Goal: Register for event/course

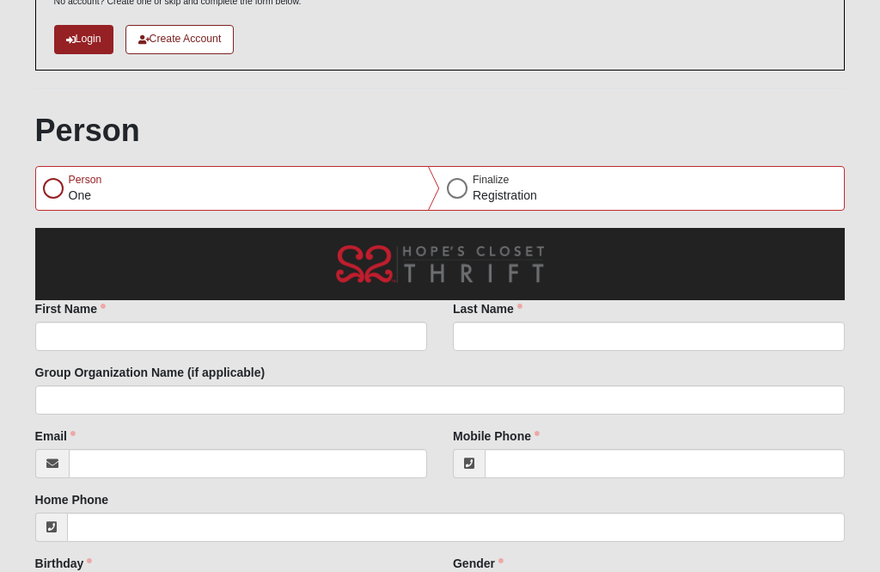
scroll to position [145, 0]
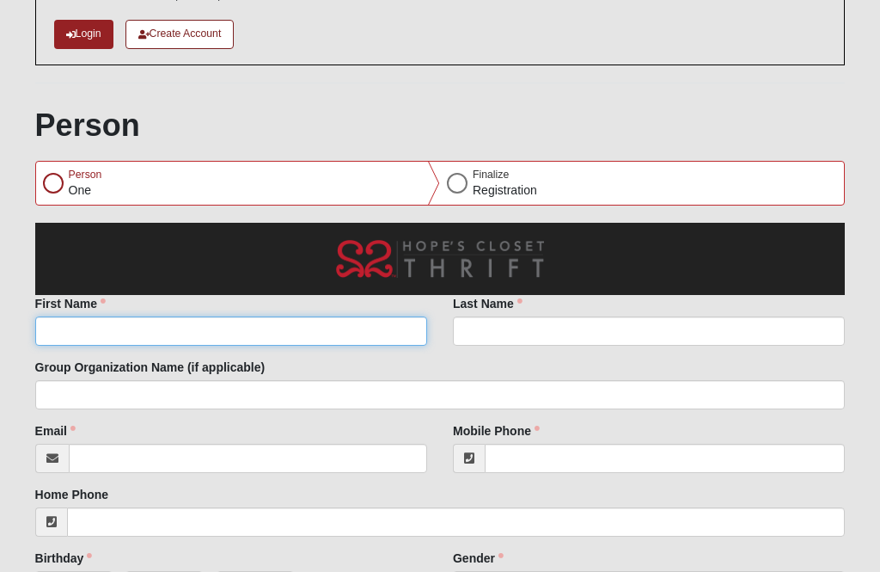
click at [253, 326] on input "First Name" at bounding box center [231, 331] width 392 height 29
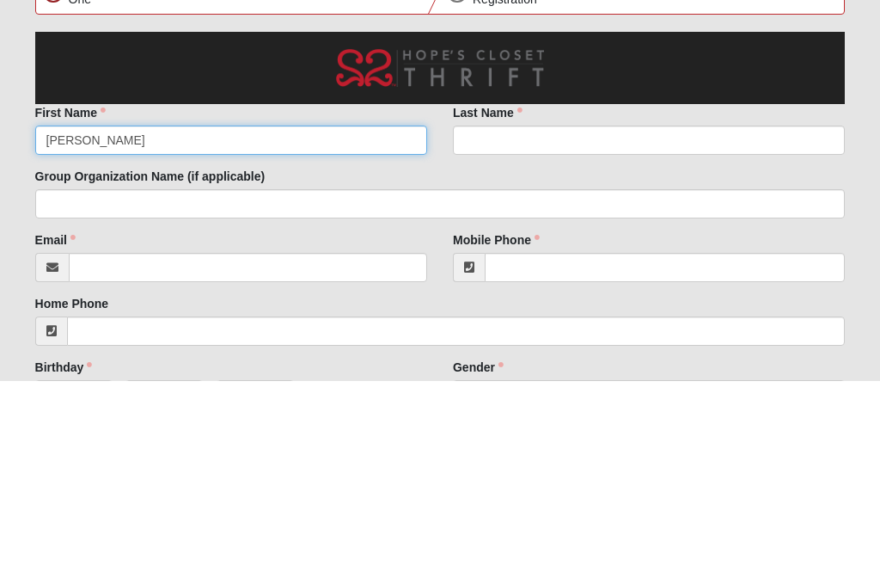
type input "[PERSON_NAME]"
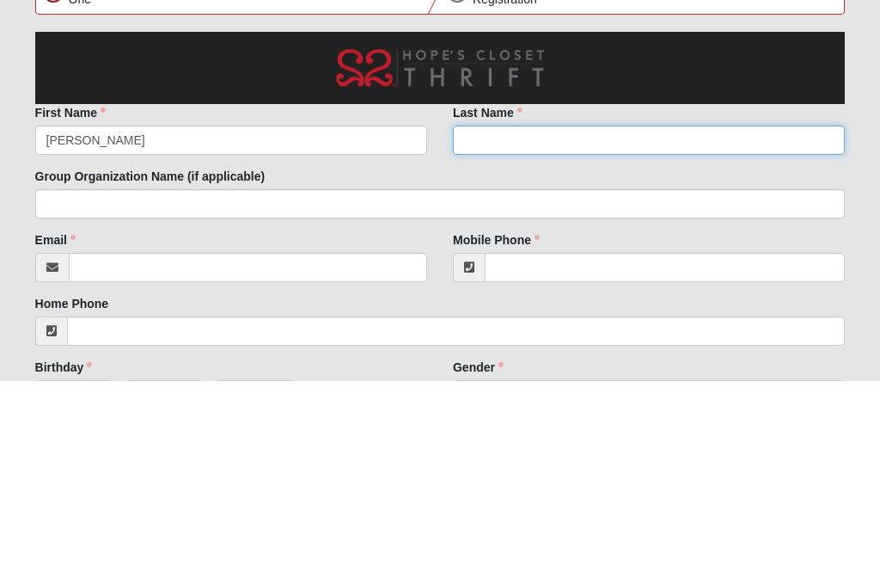
click at [548, 317] on input "Last Name" at bounding box center [649, 331] width 392 height 29
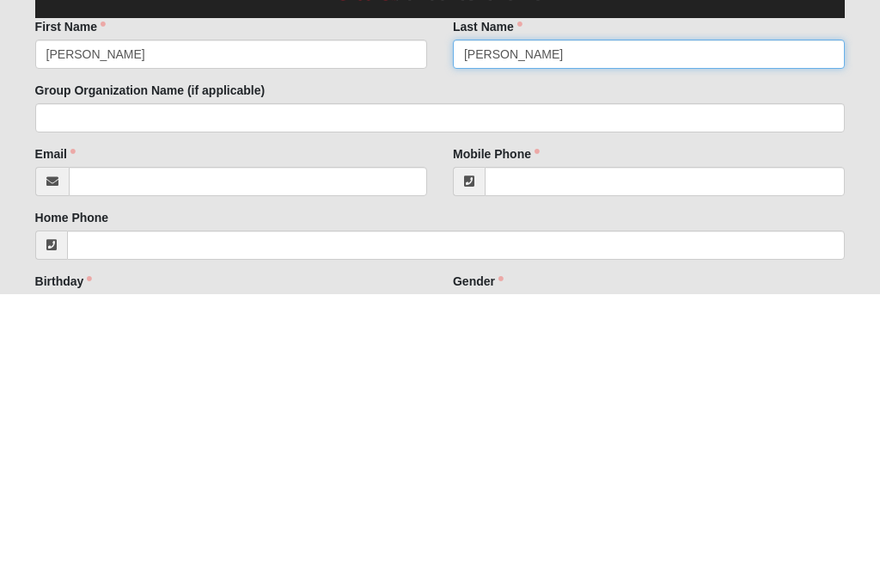
type input "[PERSON_NAME]"
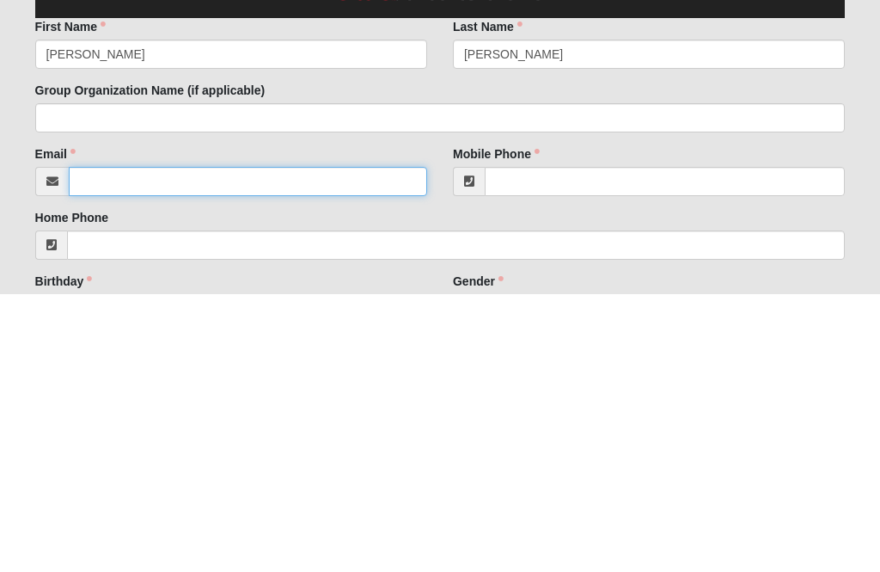
click at [277, 444] on input "Email" at bounding box center [248, 458] width 358 height 29
type input "[EMAIL_ADDRESS][DOMAIN_NAME]"
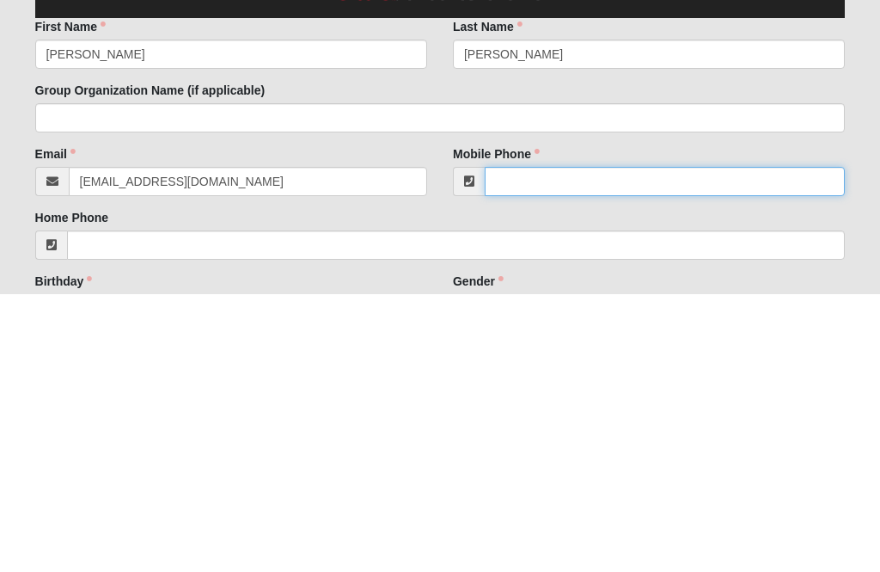
click at [535, 444] on input "Mobile Phone" at bounding box center [665, 458] width 360 height 29
type input "9"
type input "[PHONE_NUMBER]"
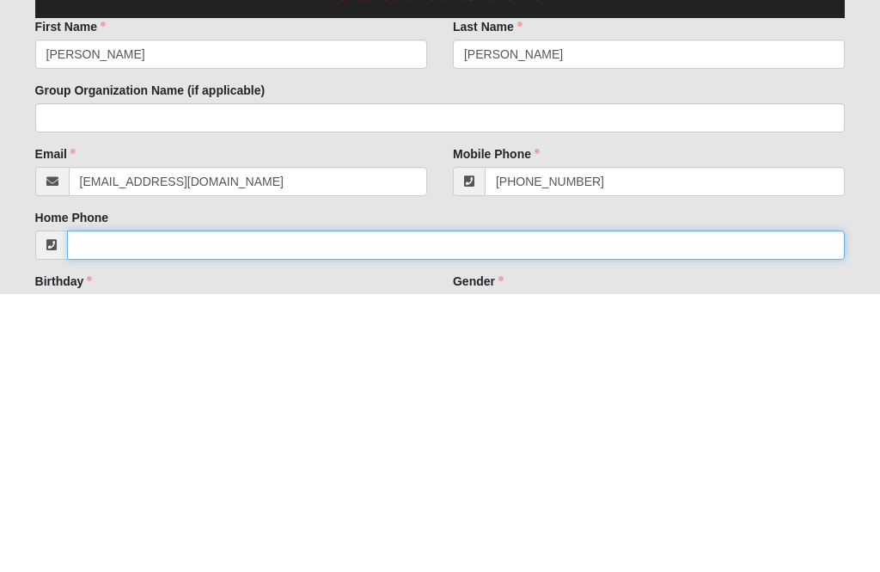
click at [165, 508] on input "Home Phone" at bounding box center [456, 522] width 779 height 29
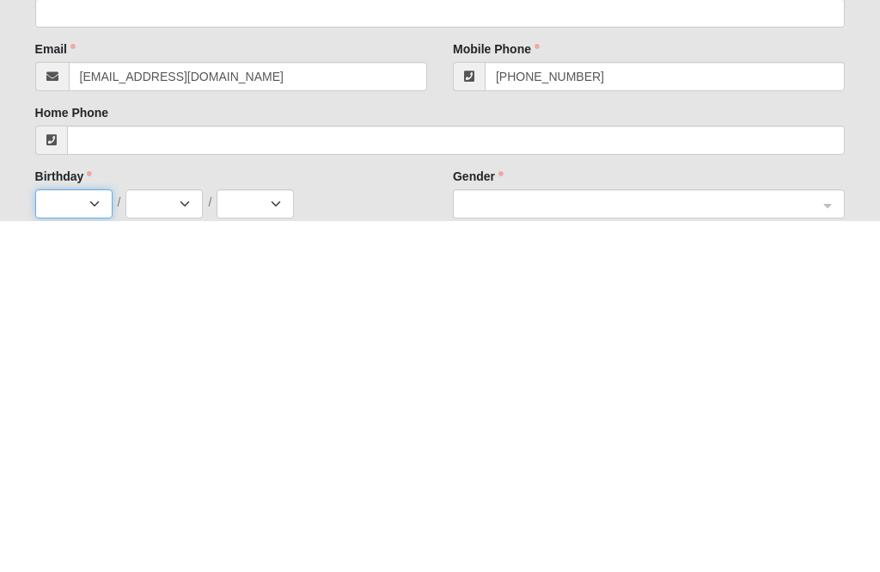
click at [77, 540] on select "Jan Feb Mar Apr May Jun [DATE] Aug Sep Oct Nov Dec" at bounding box center [73, 554] width 77 height 29
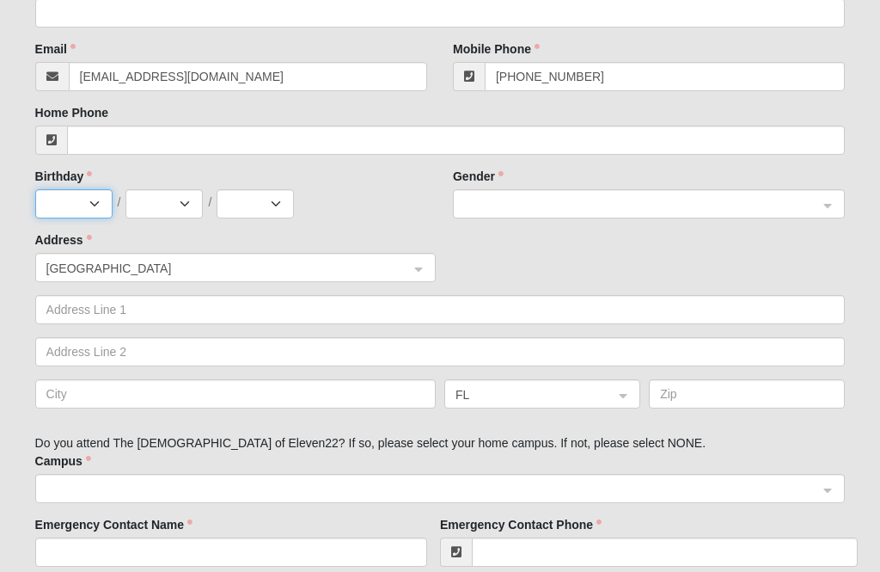
select select "8"
click at [161, 192] on select "1 2 3 4 5 6 7 8 9 10 11 12 13 14 15 16 17 18 19 20 21 22 23 24 25 26 27 28 29 3…" at bounding box center [164, 203] width 77 height 29
select select "11"
click at [236, 203] on select "2025 2024 2023 2022 2021 2020 2019 2018 2017 2016 2015 2014 2013 2012 2011 2010…" at bounding box center [255, 203] width 77 height 29
select select "1993"
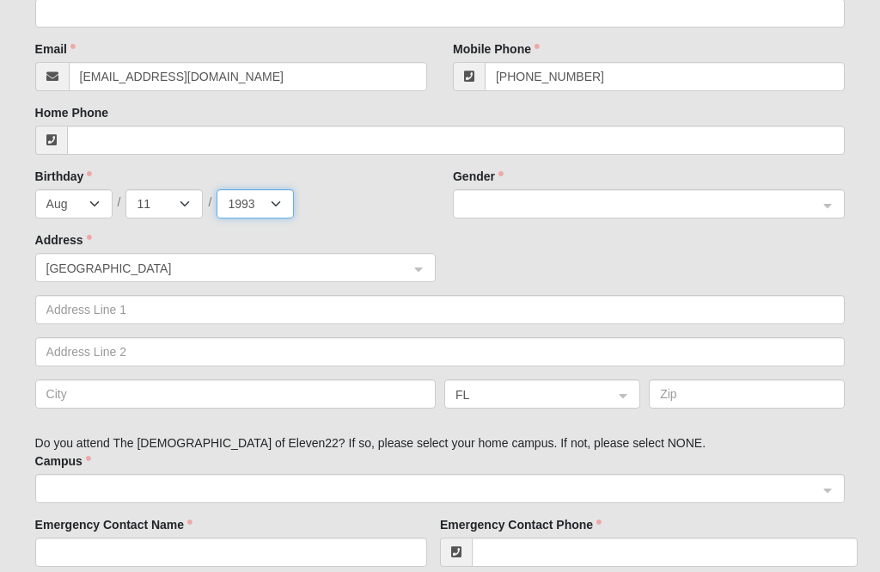
click at [496, 203] on span at bounding box center [641, 204] width 354 height 19
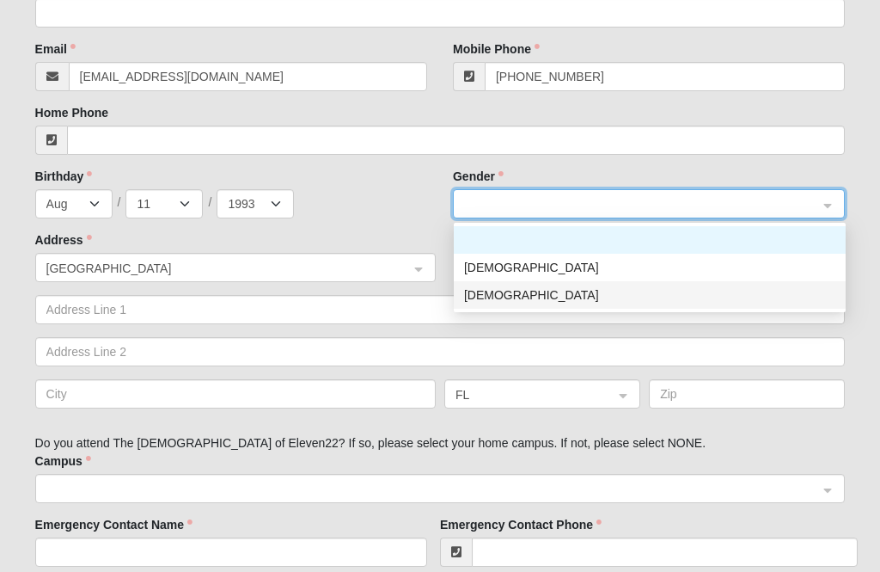
click at [487, 288] on div "[DEMOGRAPHIC_DATA]" at bounding box center [649, 294] width 371 height 19
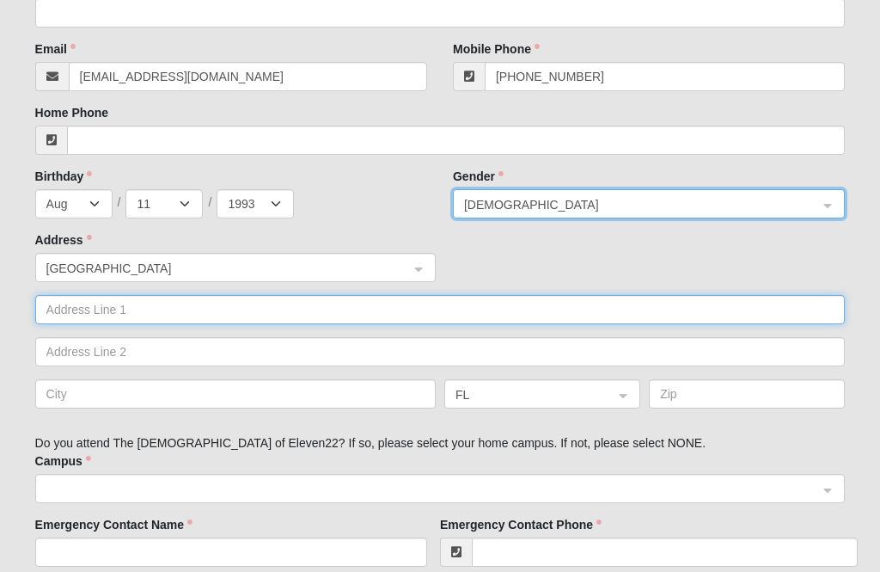
click at [168, 305] on input "text" at bounding box center [440, 309] width 811 height 29
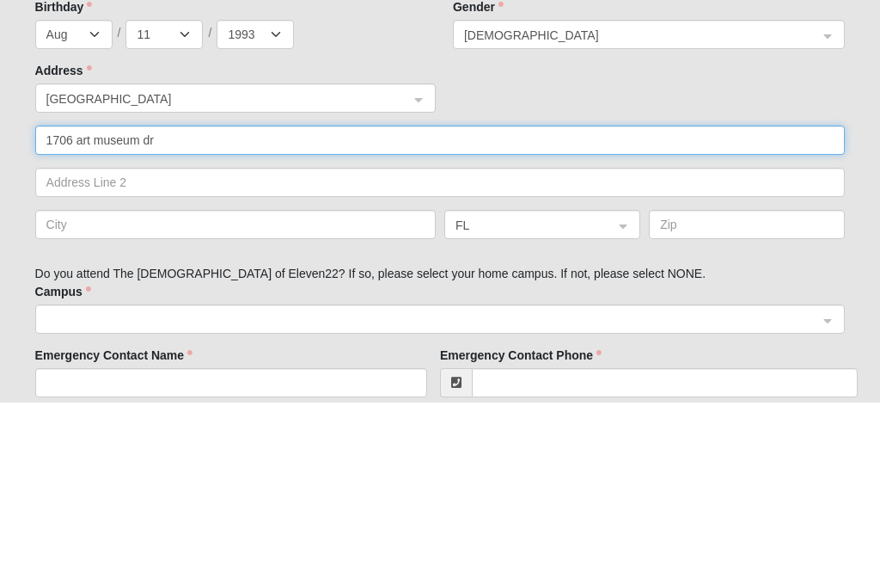
type input "1706 art museum dr"
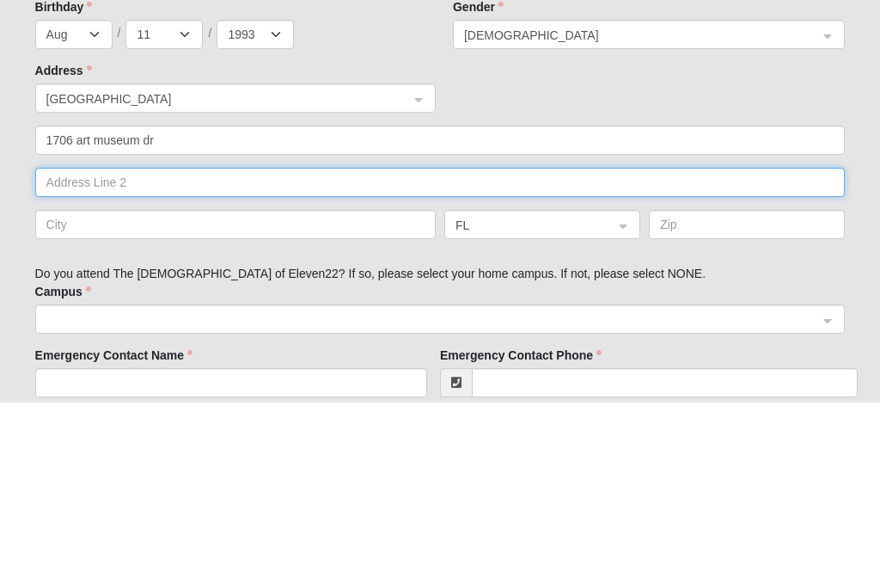
click at [163, 337] on input "text" at bounding box center [440, 351] width 811 height 29
type input "Apt L9"
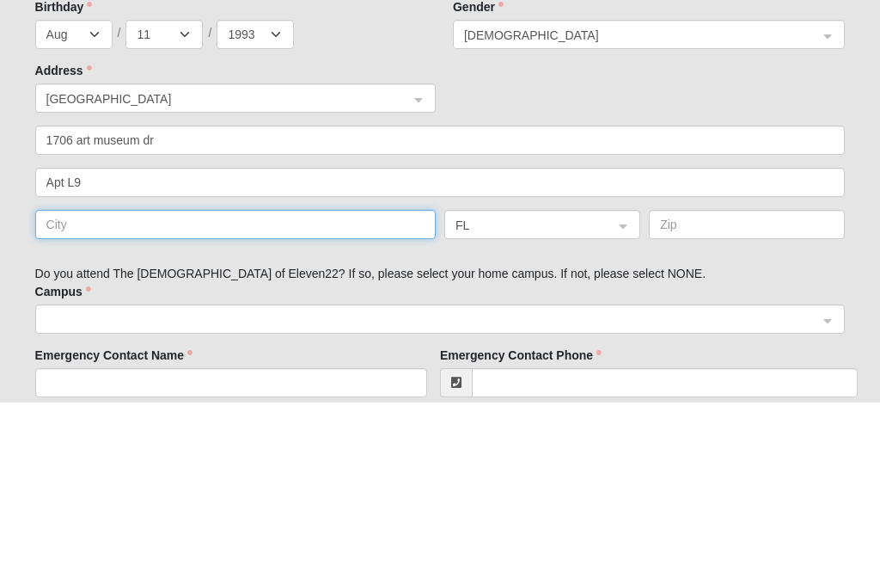
click at [133, 379] on input "text" at bounding box center [235, 393] width 401 height 29
type input "Jax"
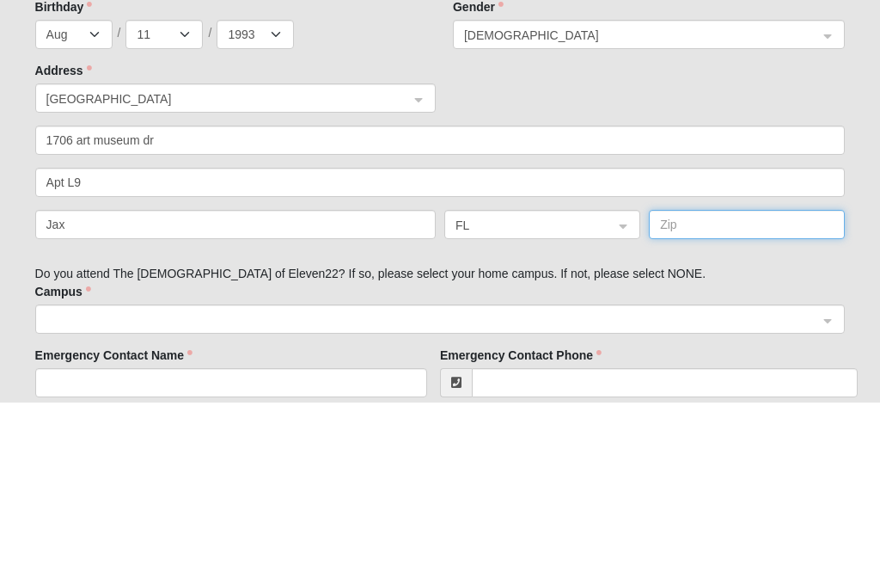
click at [720, 379] on input "text" at bounding box center [747, 393] width 196 height 29
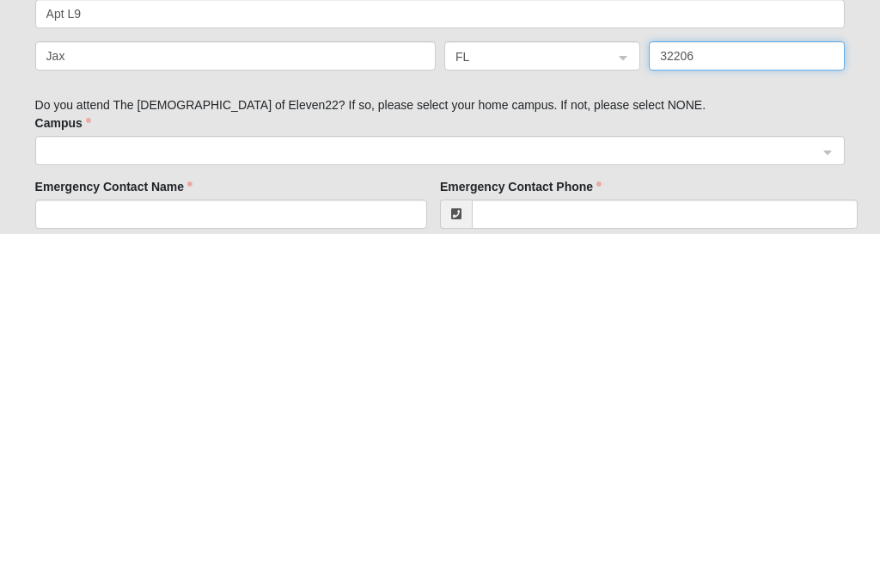
type input "32206"
click at [819, 475] on input "search" at bounding box center [435, 488] width 778 height 26
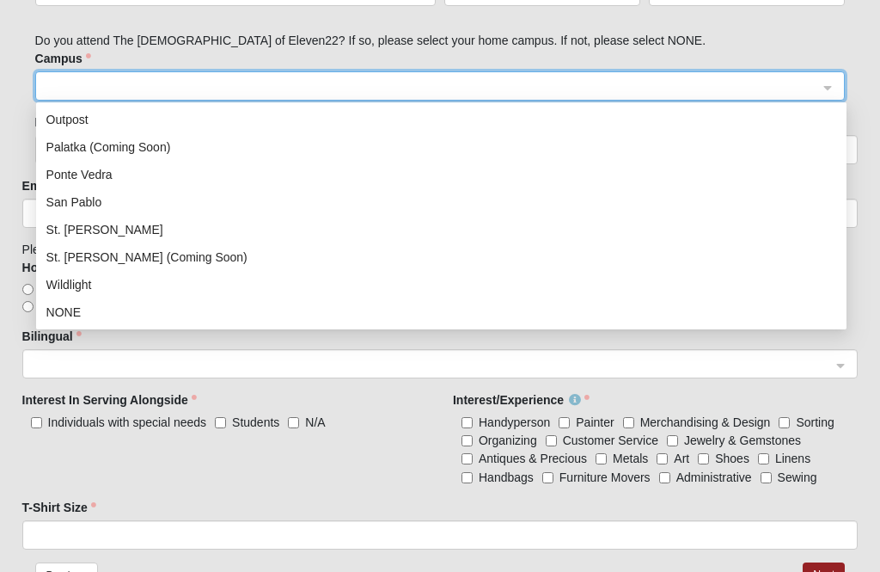
scroll to position [930, 0]
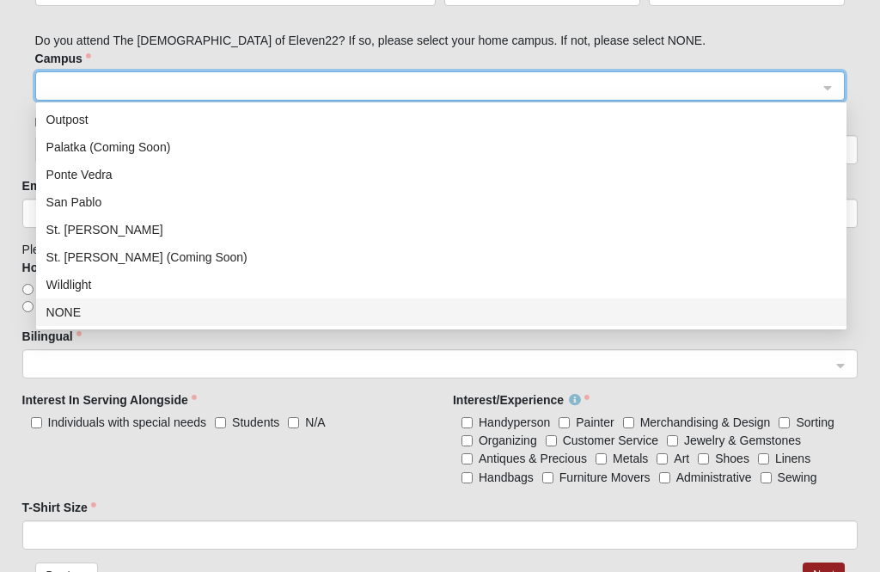
click at [73, 308] on div "NONE" at bounding box center [441, 312] width 790 height 19
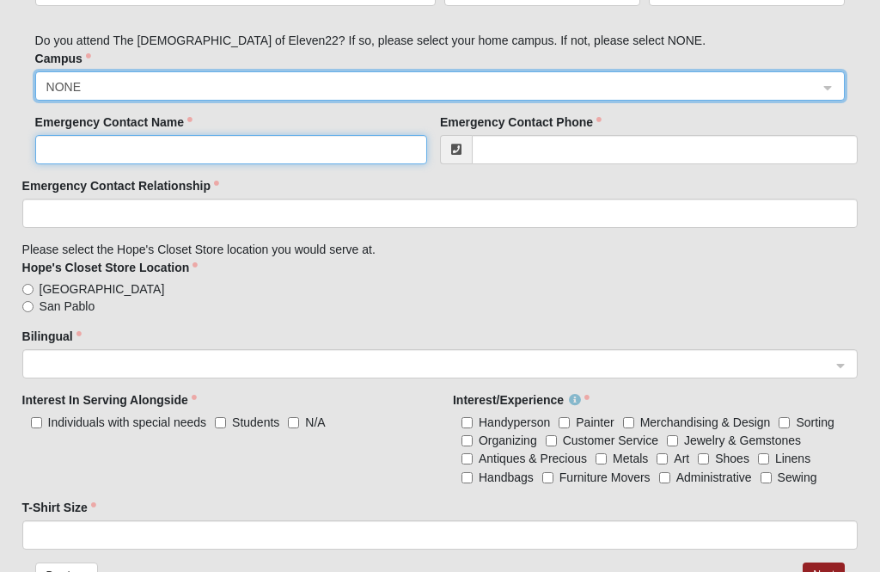
click at [292, 138] on input "Emergency Contact Name" at bounding box center [231, 149] width 392 height 29
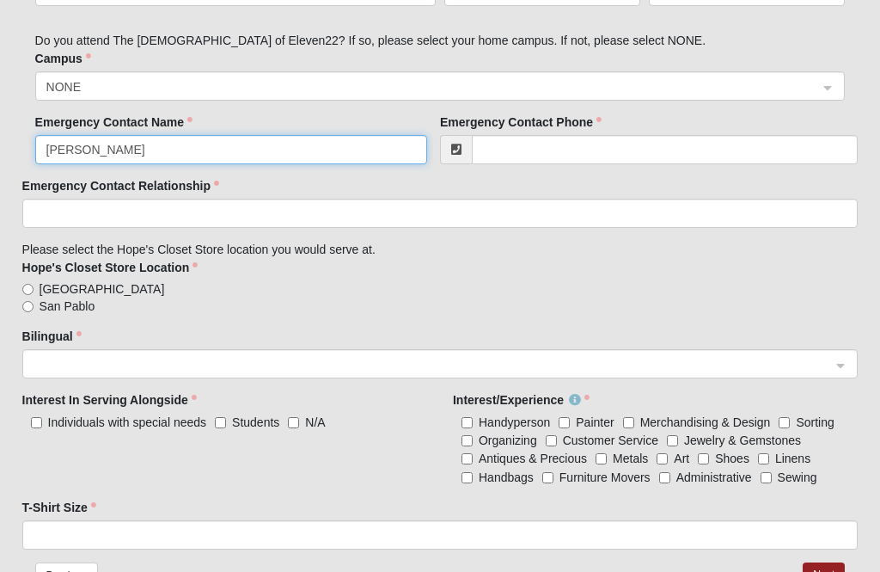
type input "[PERSON_NAME]"
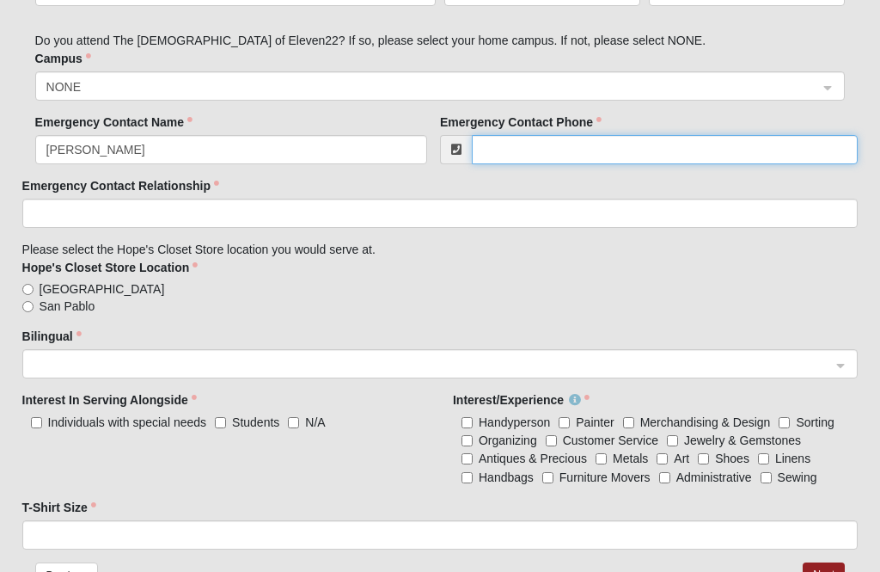
click at [549, 144] on input "Emergency Contact Phone" at bounding box center [665, 149] width 386 height 29
type input "[PHONE_NUMBER]"
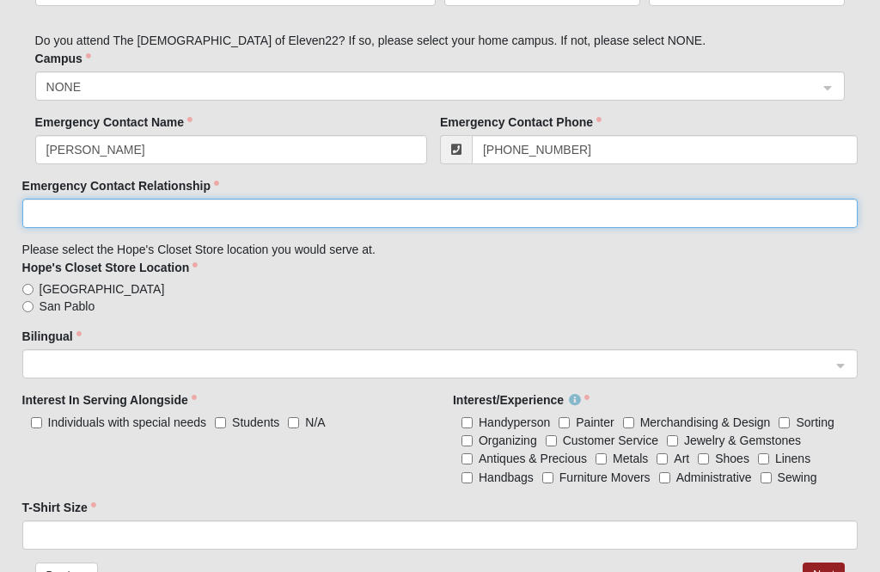
click at [225, 203] on input "Emergency Contact Relationship" at bounding box center [440, 213] width 836 height 29
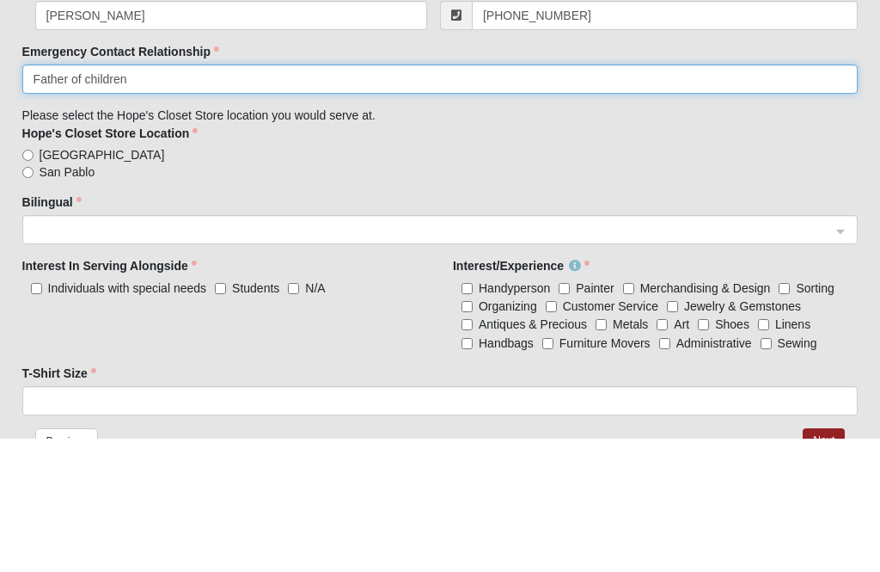
type input "Father of children"
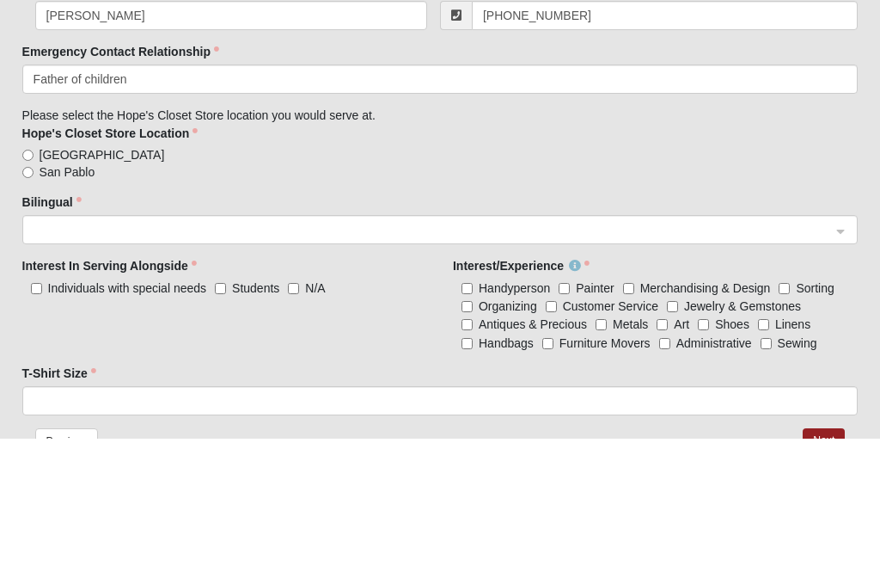
click at [32, 284] on input "[GEOGRAPHIC_DATA]" at bounding box center [27, 289] width 11 height 11
radio input "true"
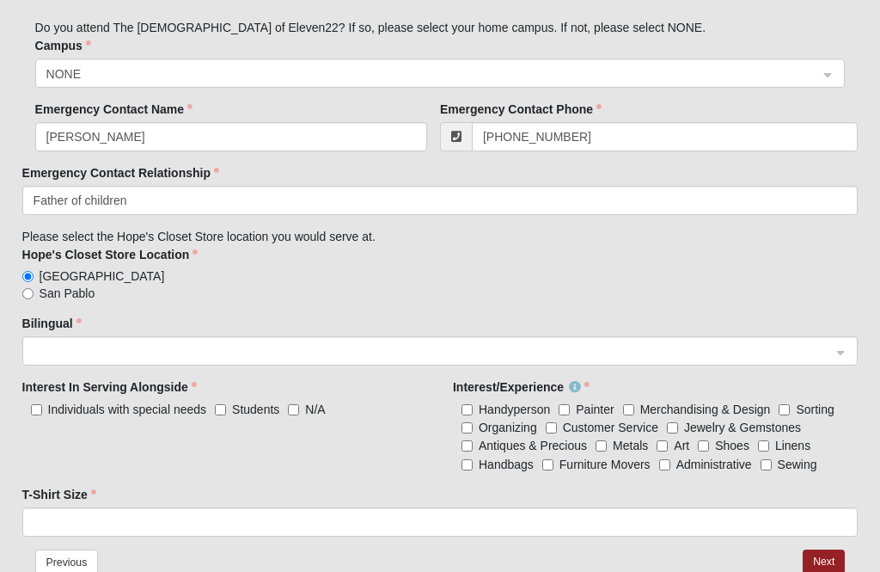
click at [352, 348] on span at bounding box center [433, 351] width 799 height 19
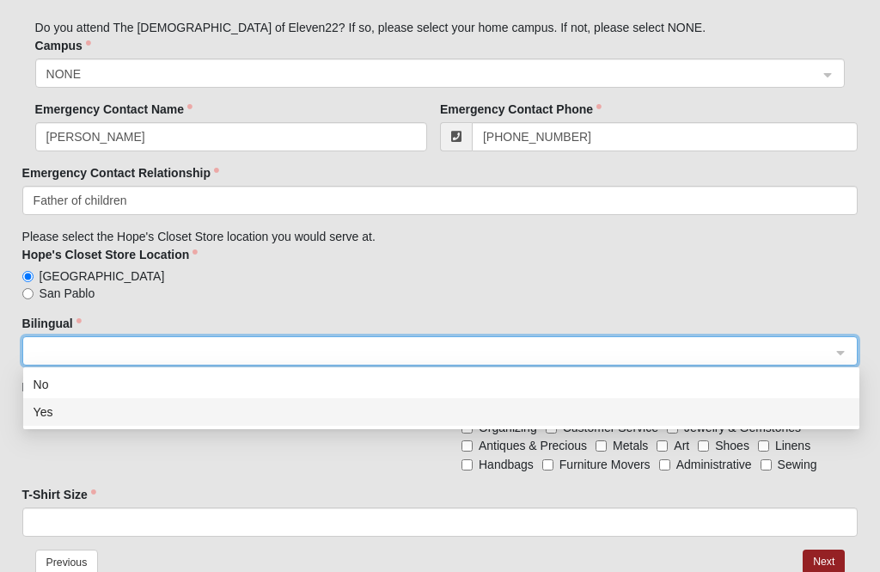
click at [46, 407] on div "Yes" at bounding box center [442, 411] width 816 height 19
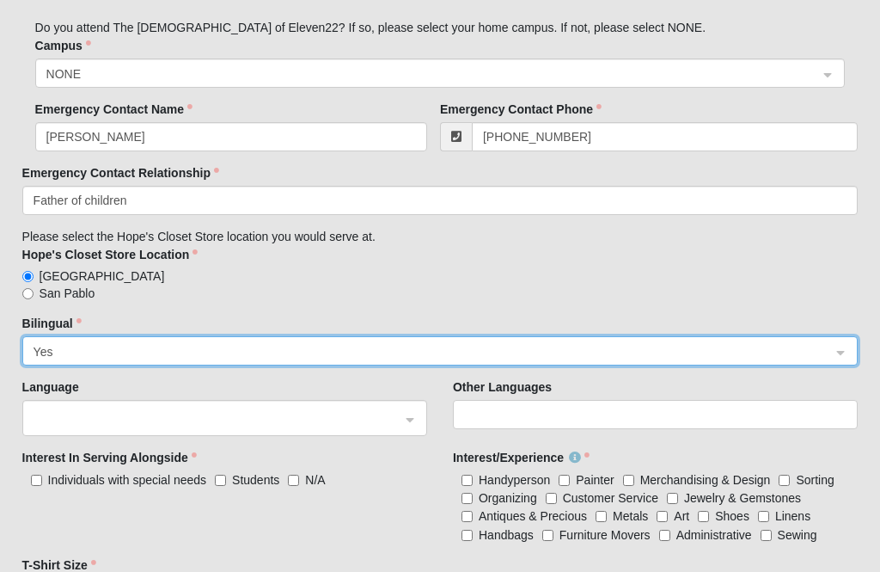
click at [215, 413] on div at bounding box center [225, 417] width 383 height 21
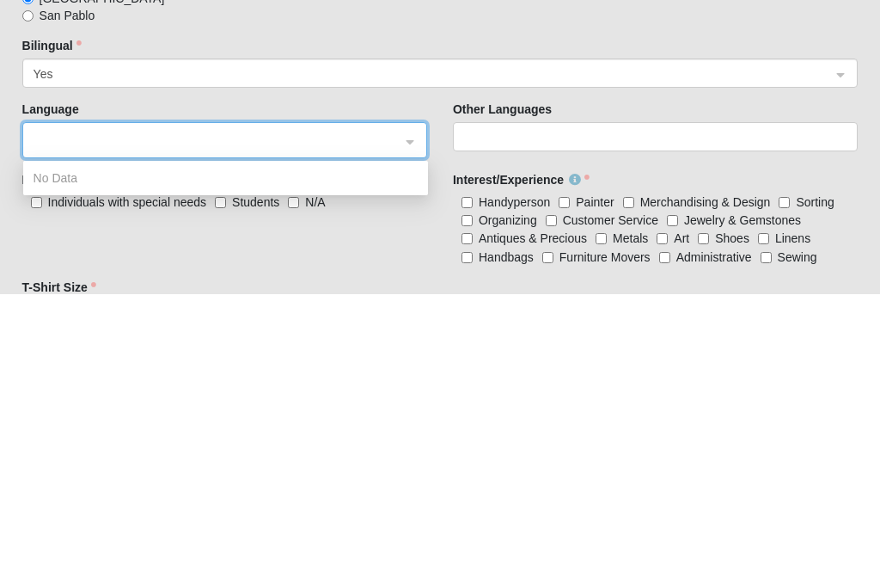
type input "ASL"
click at [407, 407] on div "ASL ASL" at bounding box center [225, 417] width 383 height 21
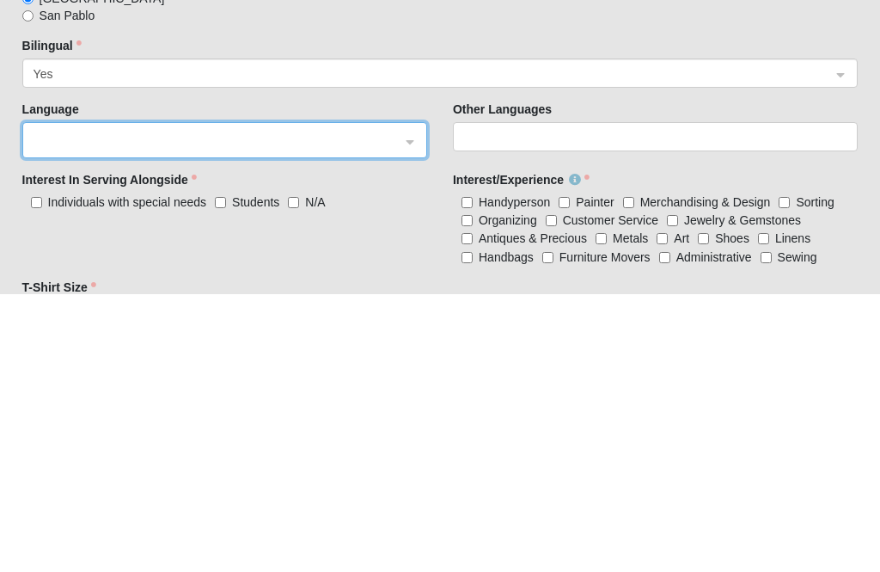
click at [150, 407] on div at bounding box center [225, 417] width 383 height 21
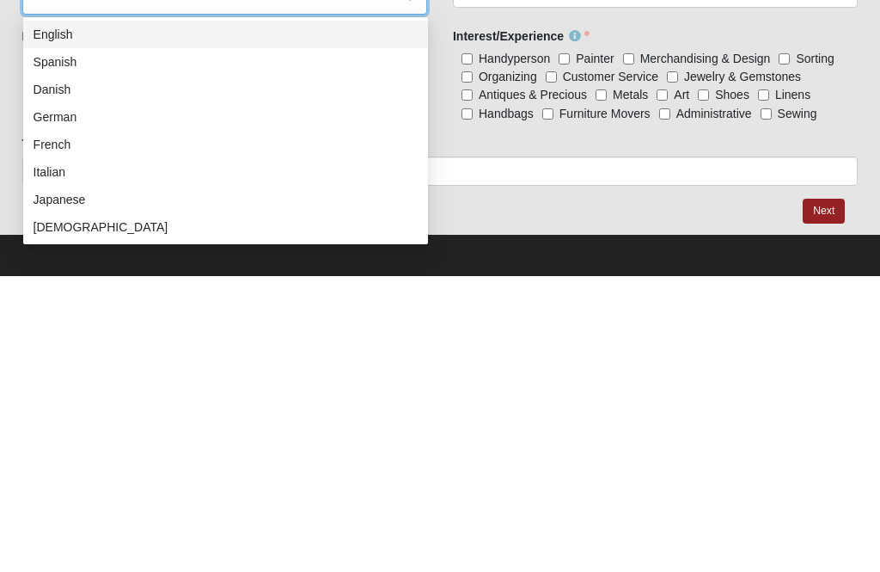
scroll to position [0, 0]
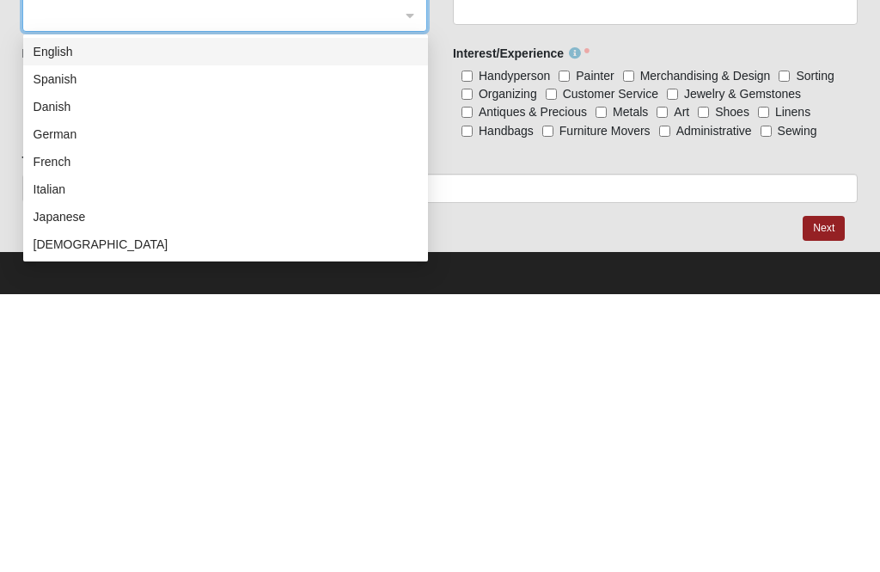
click at [459, 323] on div "Interest/Experience Handyperson Painter Merchandising & Design Sorting Organizi…" at bounding box center [655, 376] width 431 height 107
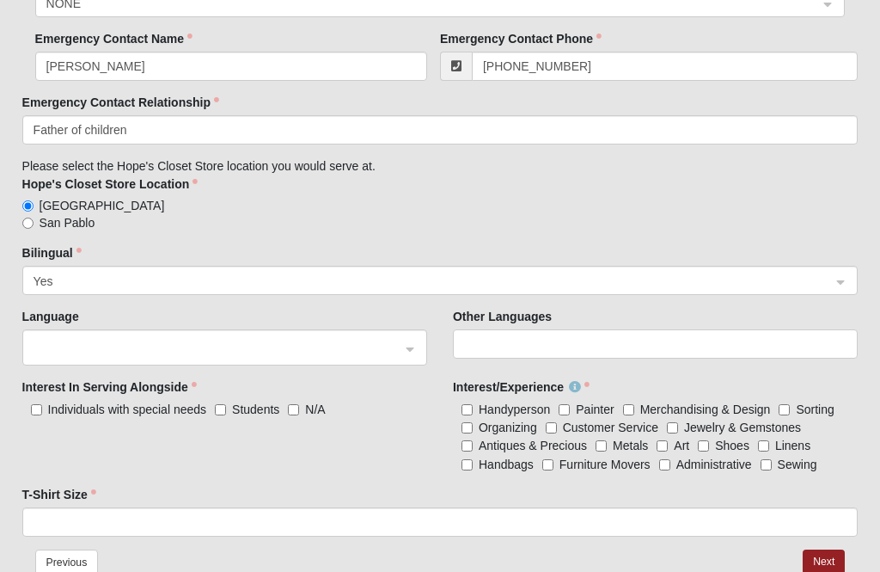
click at [102, 266] on input "search" at bounding box center [435, 279] width 804 height 26
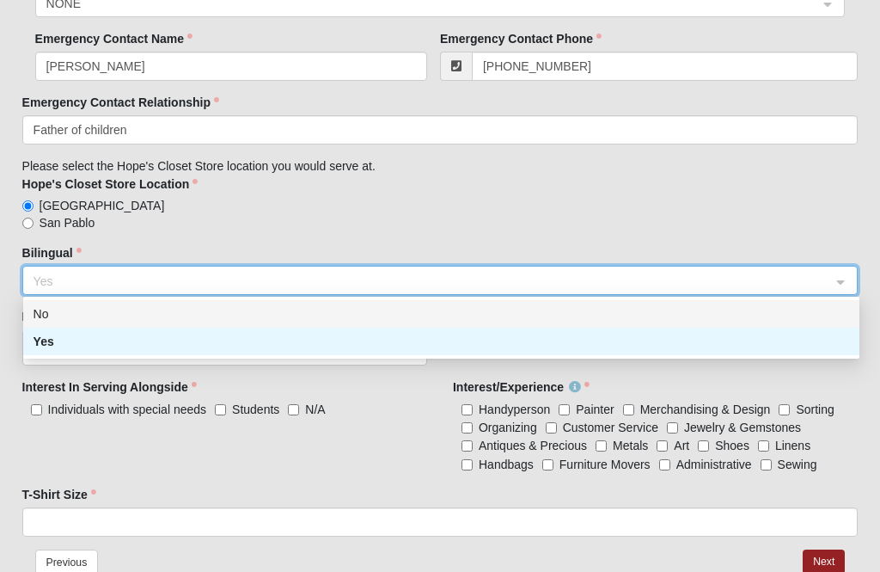
click at [88, 315] on div "No" at bounding box center [442, 313] width 816 height 19
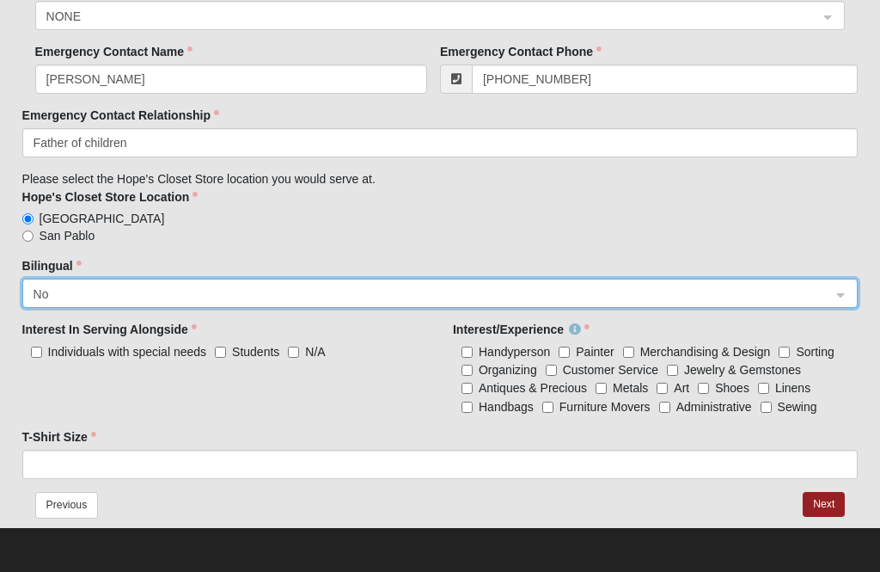
scroll to position [943, 0]
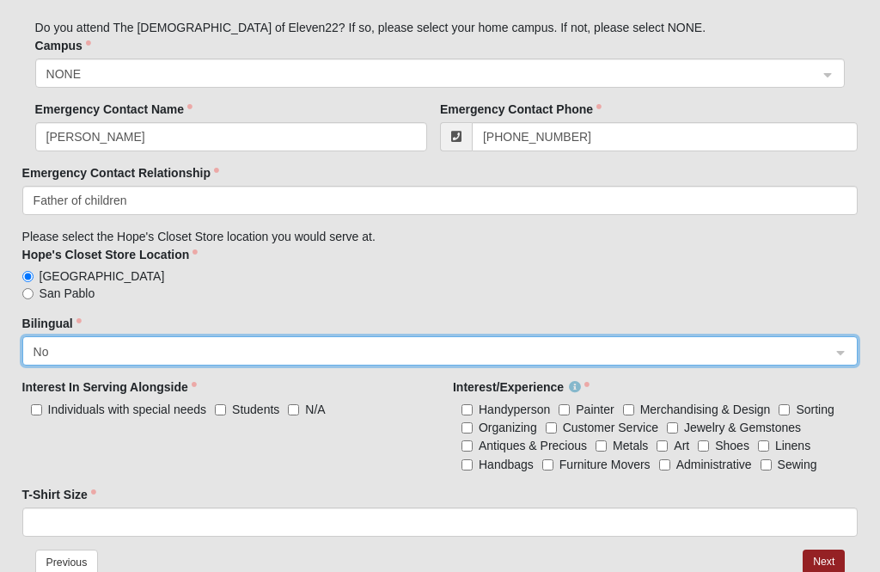
click at [35, 404] on needs "Individuals with special needs" at bounding box center [36, 409] width 11 height 11
checkbox needs "true"
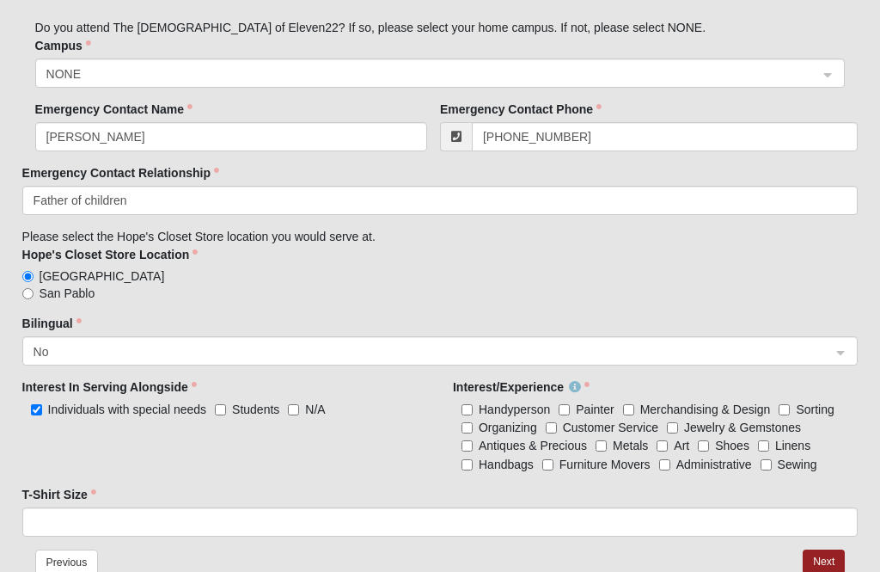
click at [218, 404] on input "Students" at bounding box center [220, 409] width 11 height 11
checkbox input "true"
click at [465, 404] on input "Handyperson" at bounding box center [467, 409] width 11 height 11
checkbox input "true"
click at [570, 404] on input "Painter" at bounding box center [564, 409] width 11 height 11
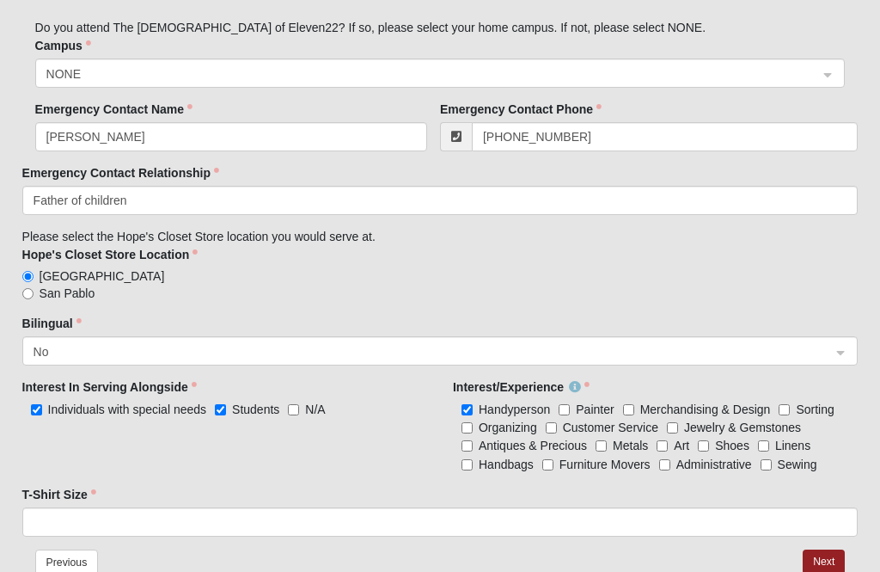
checkbox input "true"
click at [628, 407] on Design "Merchandising & Design" at bounding box center [628, 409] width 11 height 11
checkbox Design "true"
click at [783, 409] on input "Sorting" at bounding box center [784, 409] width 11 height 11
checkbox input "true"
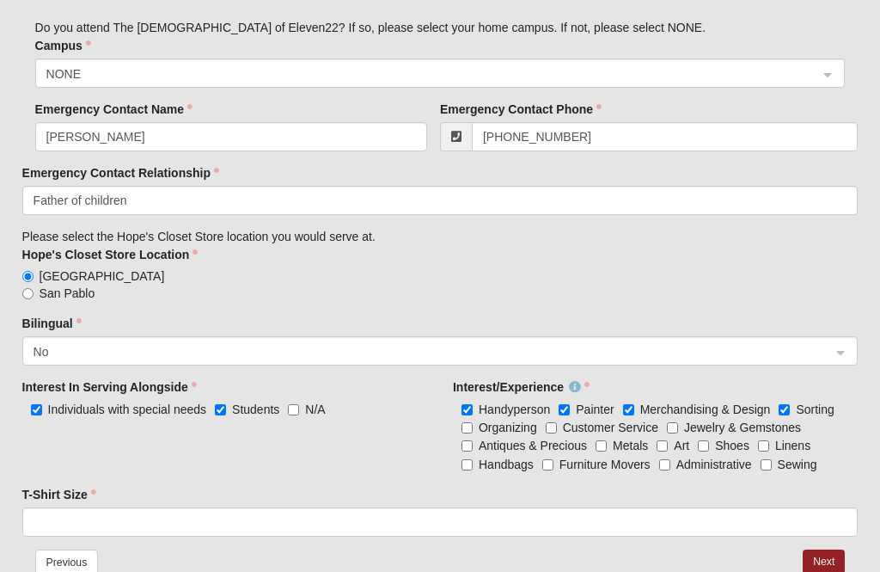
click at [466, 428] on input "Organizing" at bounding box center [467, 427] width 11 height 11
checkbox input "true"
click at [554, 425] on input "Customer Service" at bounding box center [551, 427] width 11 height 11
checkbox input "true"
click at [552, 456] on label "Furniture Movers" at bounding box center [596, 464] width 108 height 17
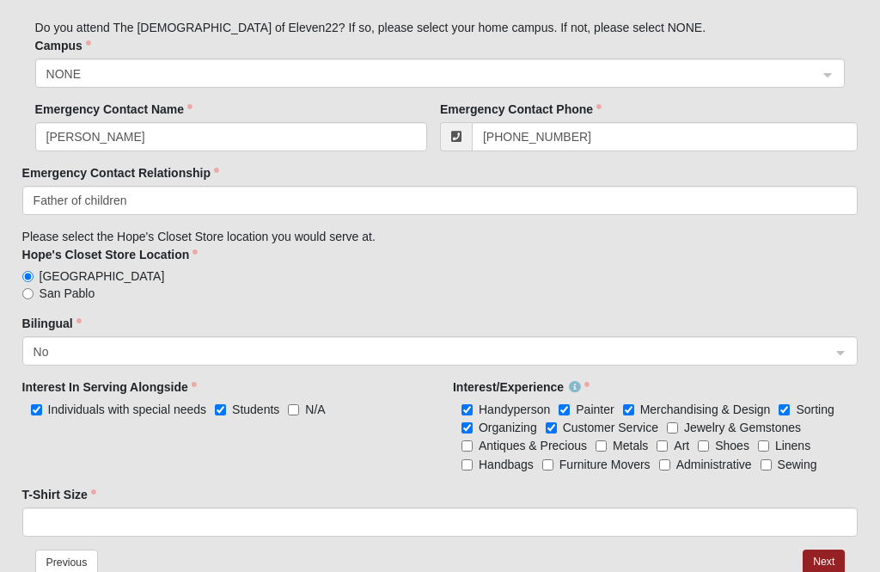
click at [552, 459] on input "Furniture Movers" at bounding box center [547, 464] width 11 height 11
checkbox input "true"
click at [772, 466] on input "Sewing" at bounding box center [766, 464] width 11 height 11
checkbox input "true"
click at [661, 462] on input "Administrative" at bounding box center [664, 464] width 11 height 11
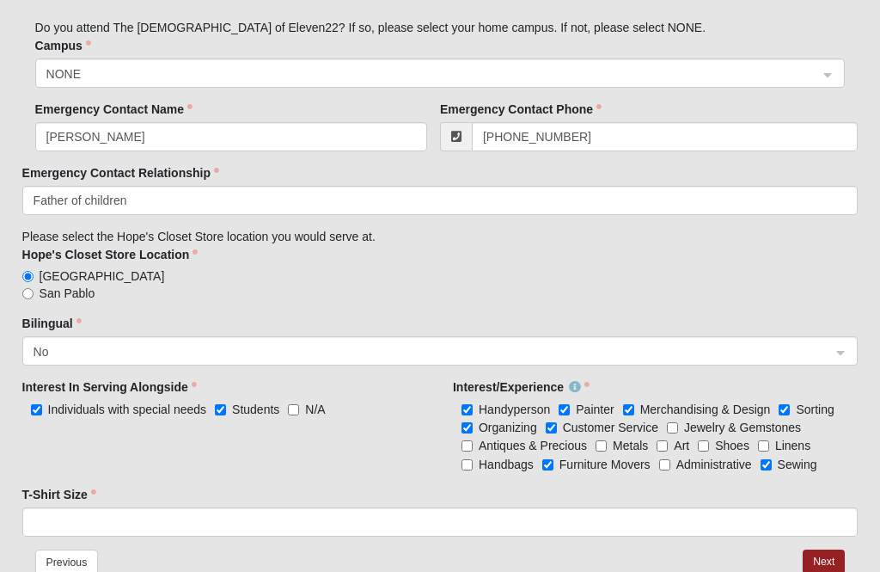
checkbox input "true"
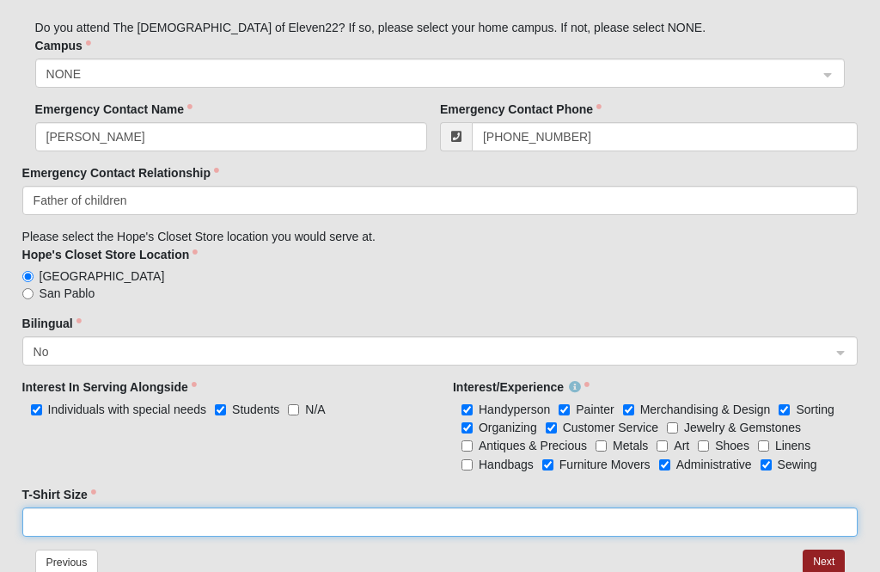
click at [114, 521] on input "T-Shirt Size" at bounding box center [440, 521] width 836 height 29
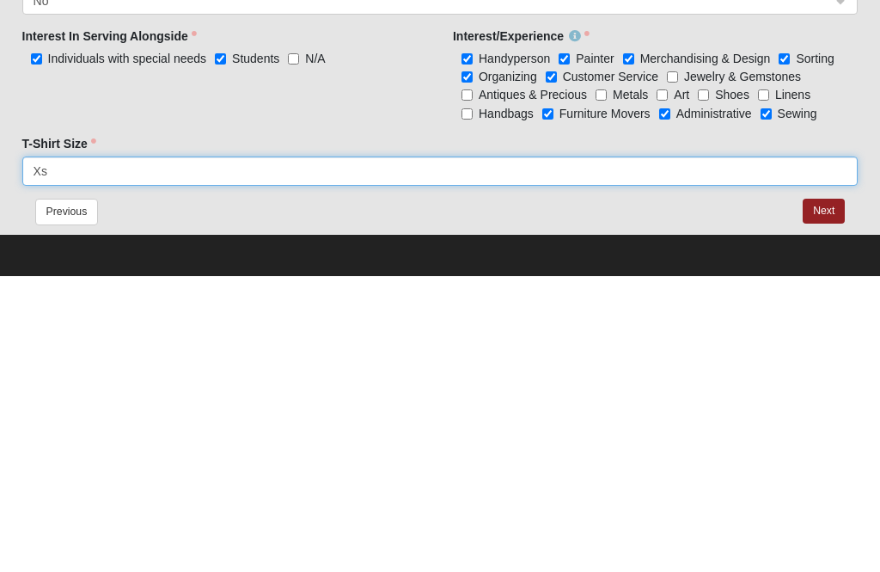
type input "Xs"
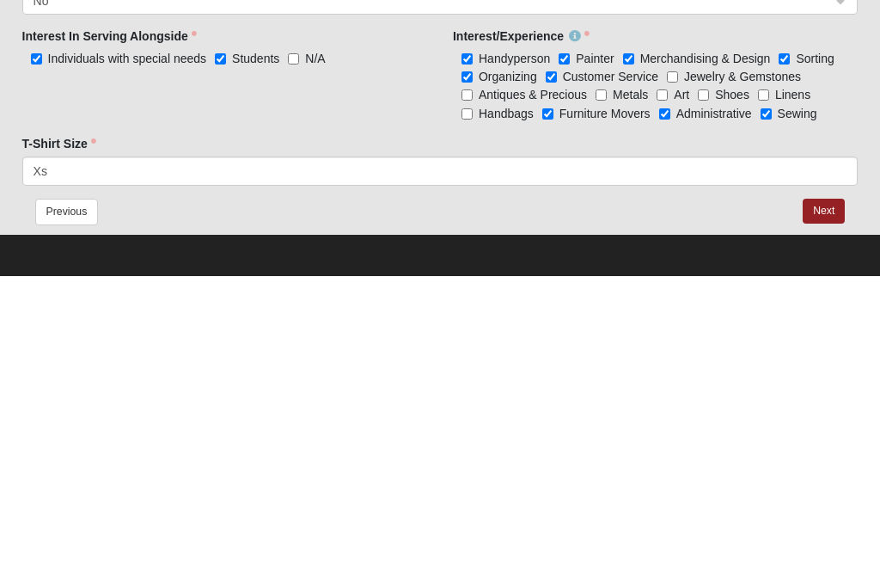
click at [820, 494] on button "Next" at bounding box center [824, 506] width 42 height 25
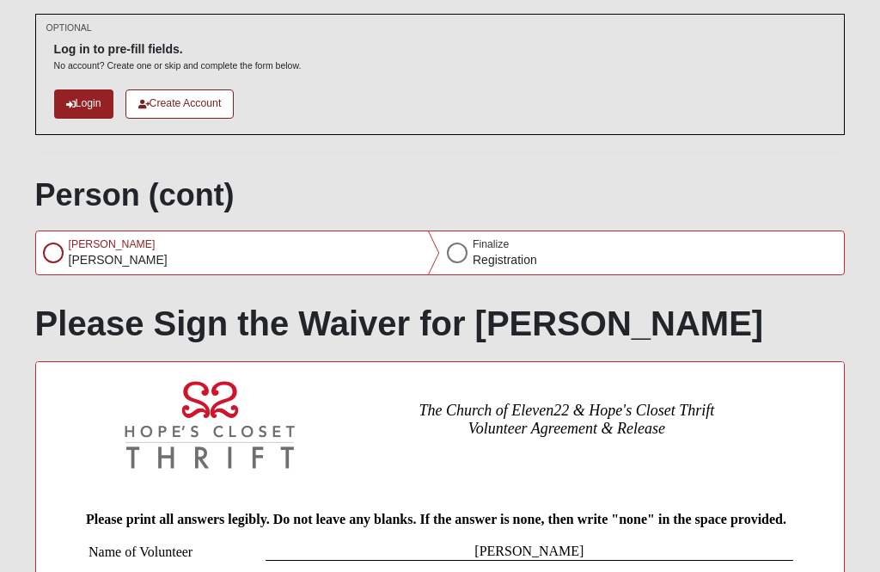
scroll to position [0, 0]
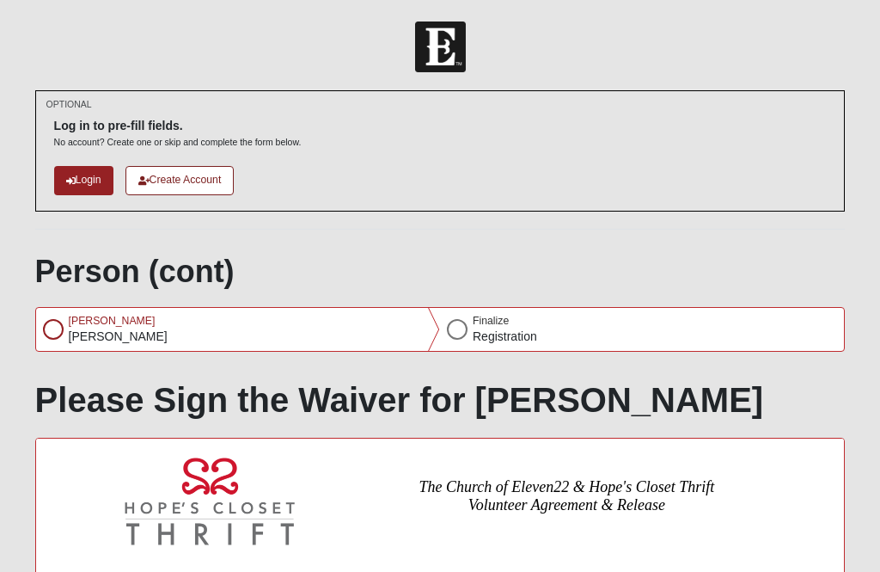
click at [78, 328] on p "[PERSON_NAME]" at bounding box center [118, 337] width 99 height 18
click at [63, 330] on div at bounding box center [53, 329] width 21 height 21
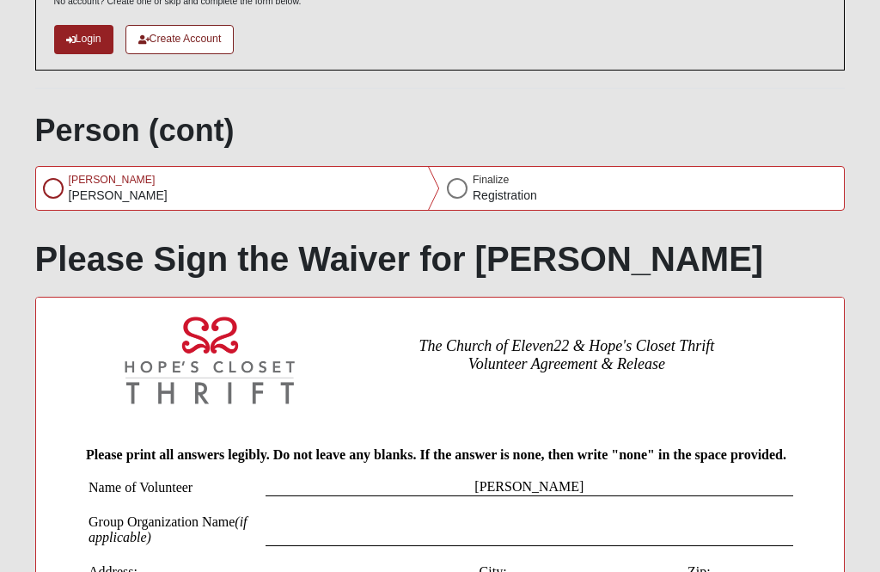
scroll to position [142, 0]
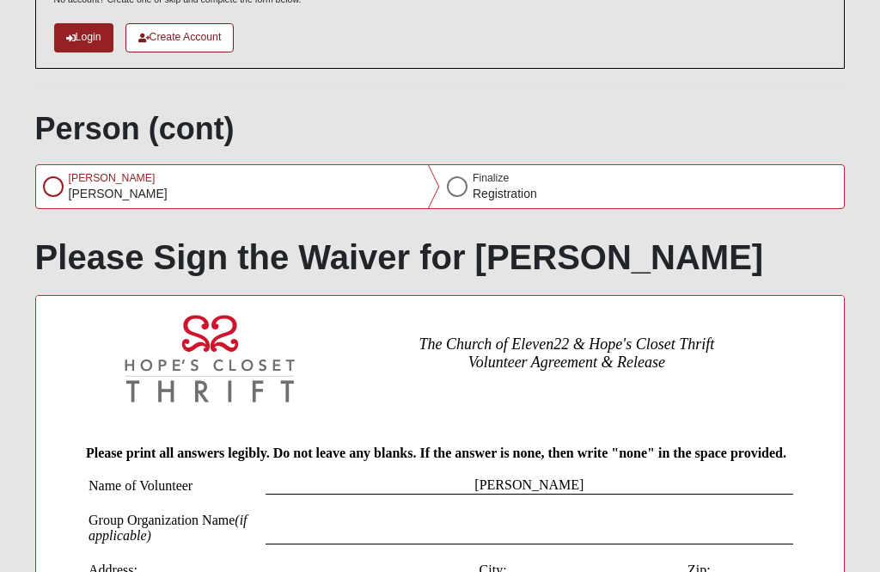
click at [52, 183] on div at bounding box center [53, 187] width 21 height 21
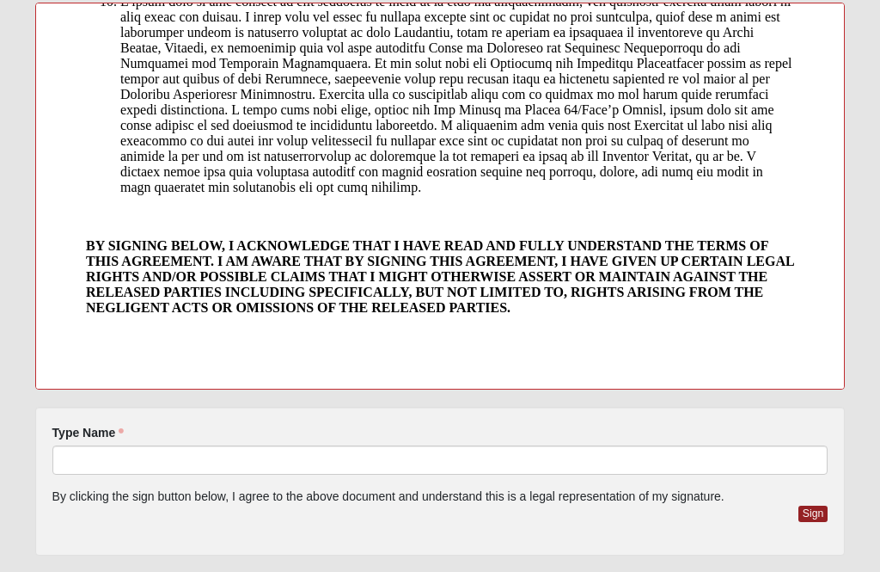
scroll to position [456, 0]
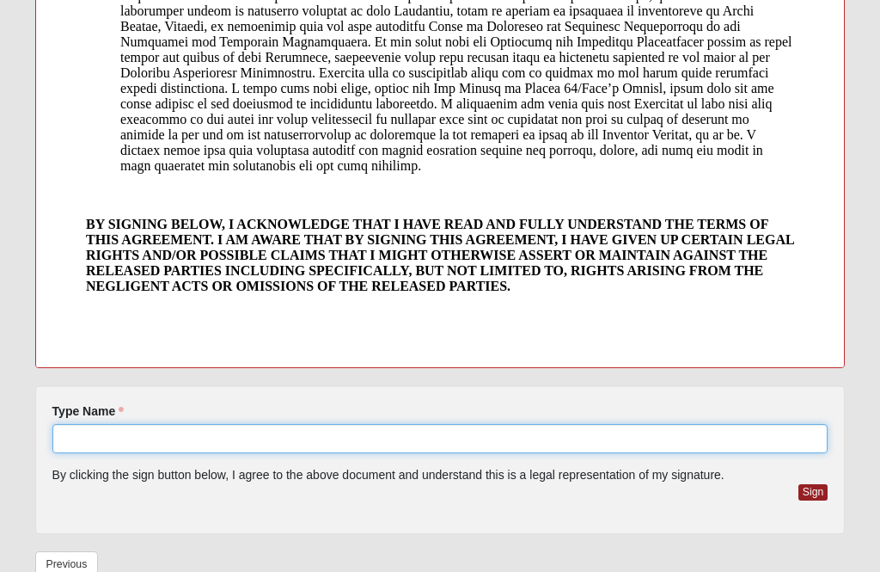
click at [162, 438] on input "Type Name" at bounding box center [440, 438] width 776 height 29
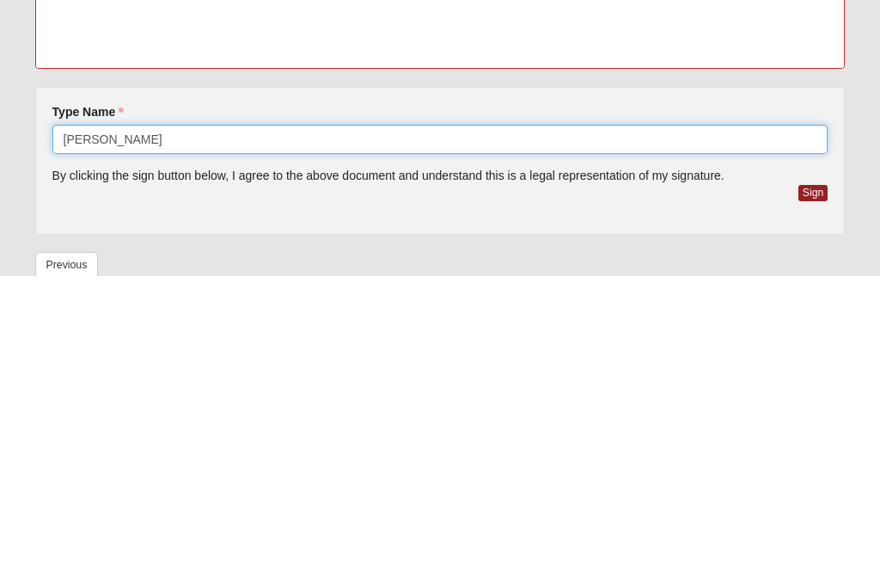
type input "[PERSON_NAME]"
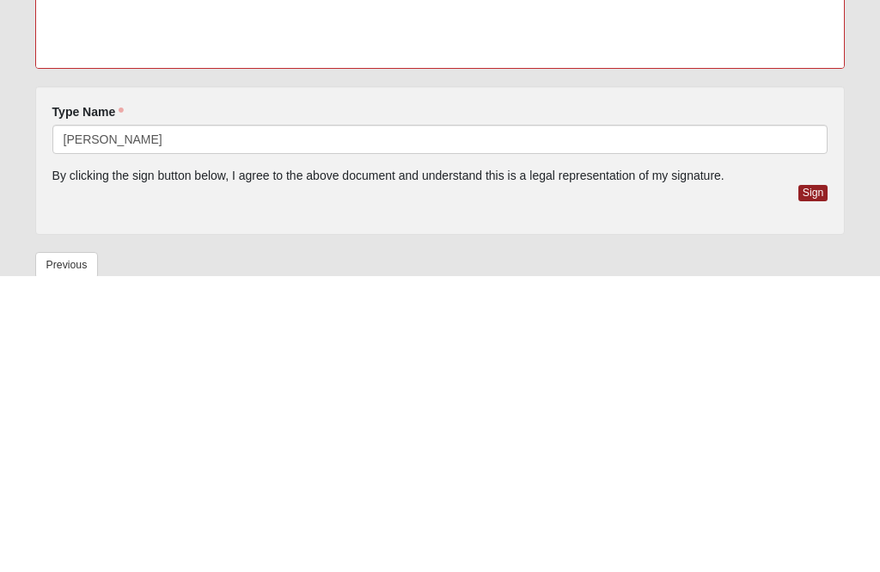
click at [825, 481] on button "Sign" at bounding box center [814, 489] width 30 height 16
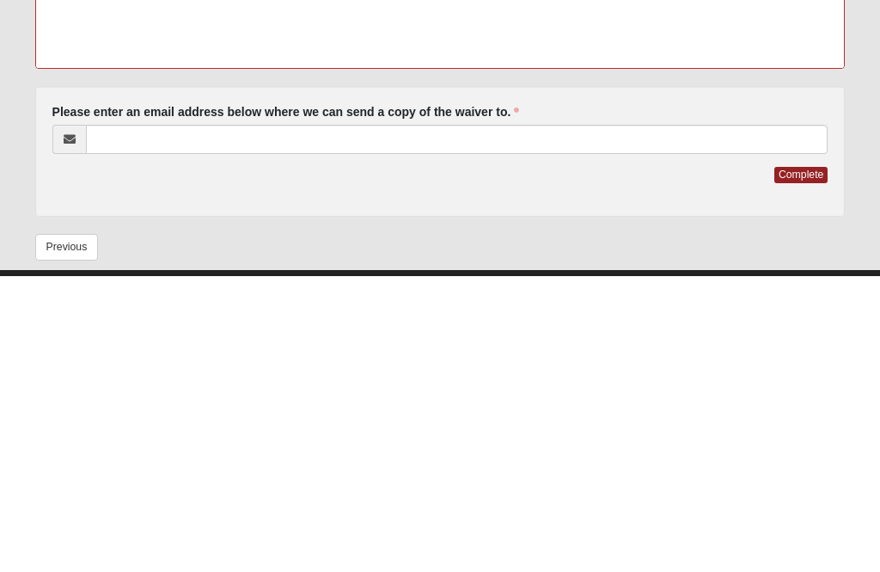
scroll to position [438, 0]
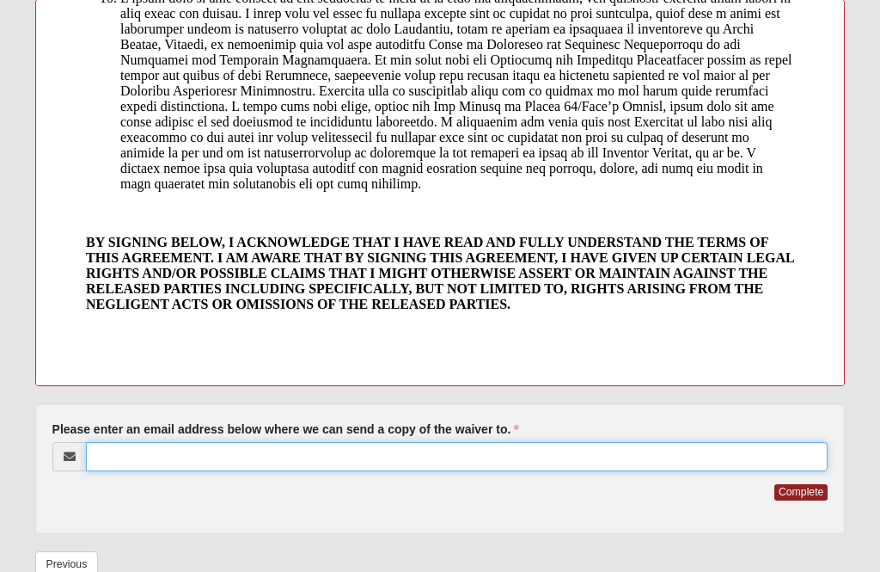
click at [405, 444] on input "Please enter an email address below where we can send a copy of the waiver to." at bounding box center [457, 456] width 743 height 29
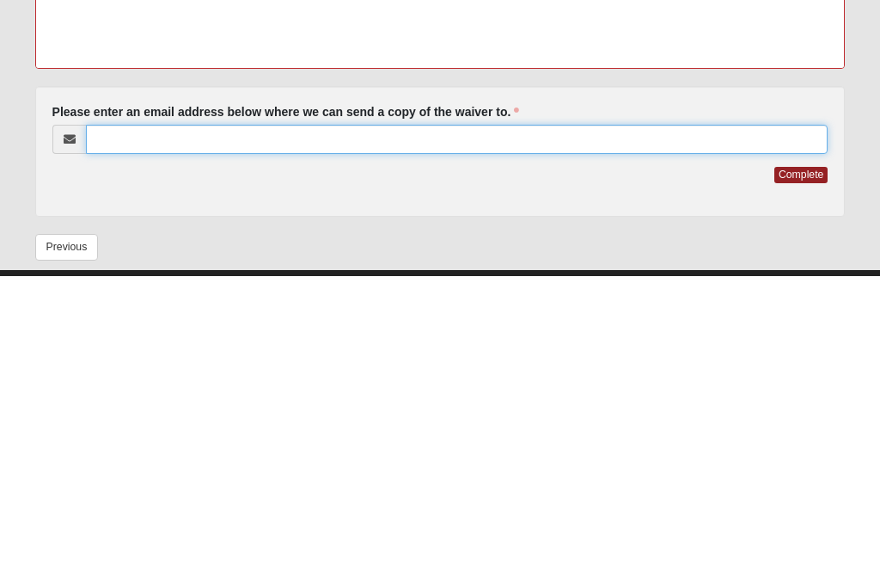
type input "s"
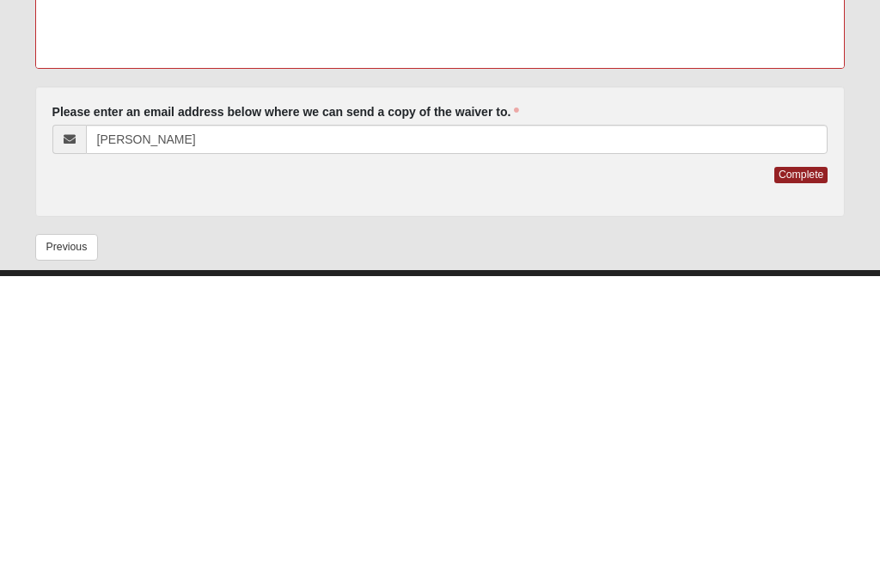
click at [806, 462] on button "Complete" at bounding box center [801, 470] width 53 height 16
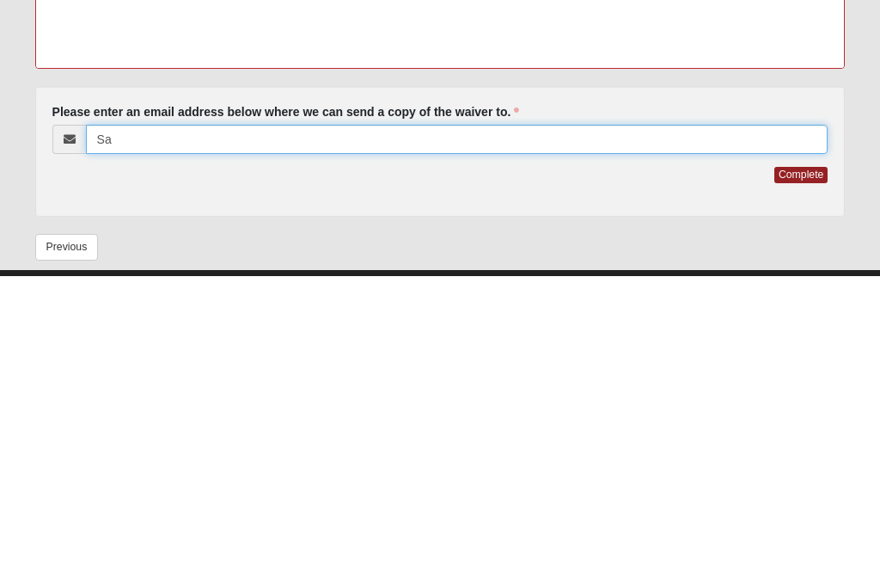
type input "S"
click at [783, 420] on input "[EMAIL_ADDRESS][DOMAIN_NAME]" at bounding box center [457, 434] width 743 height 29
type input "[EMAIL_ADDRESS][DOMAIN_NAME]"
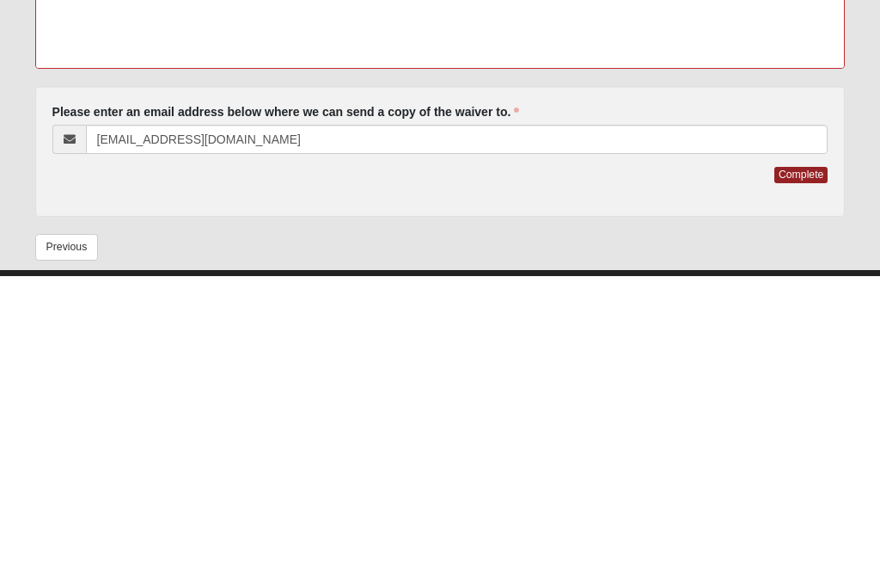
click at [806, 462] on button "Complete" at bounding box center [801, 470] width 53 height 16
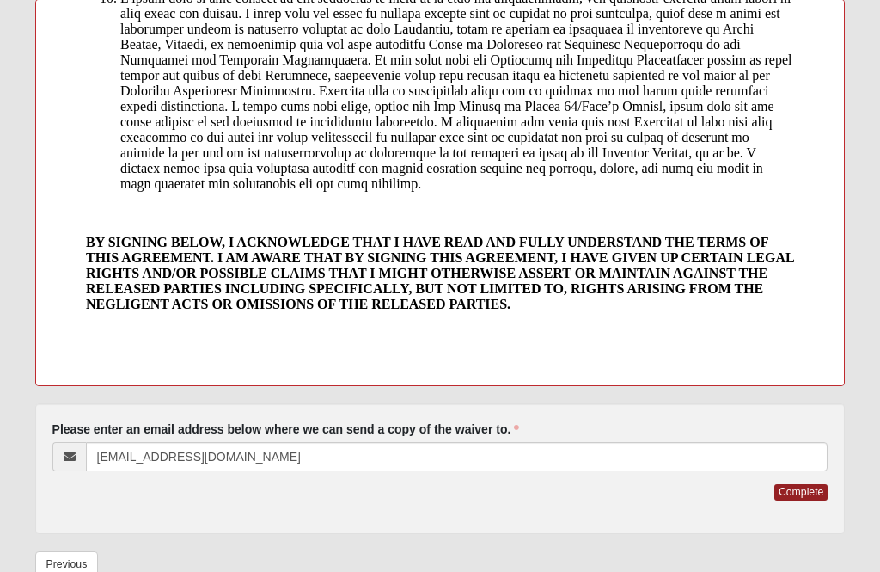
scroll to position [0, 0]
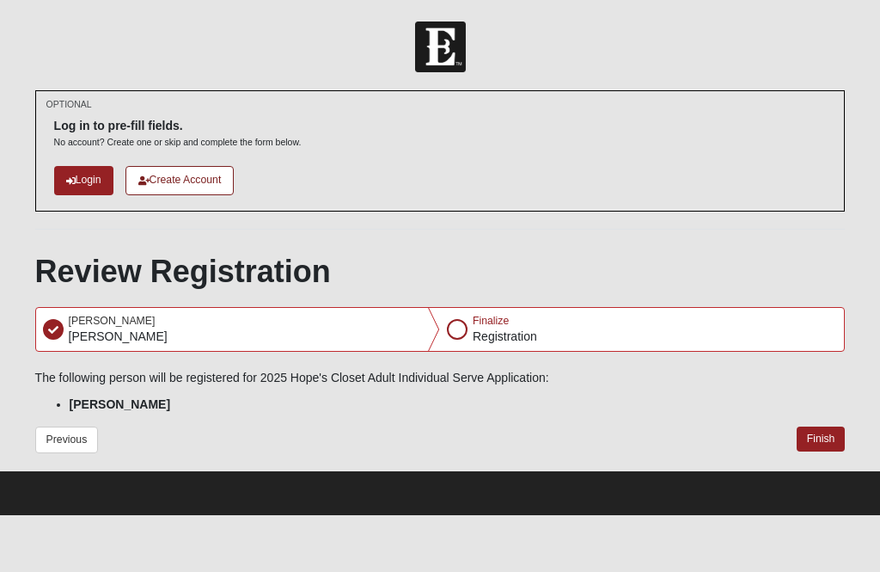
click at [462, 330] on div at bounding box center [457, 329] width 21 height 21
click at [460, 323] on div at bounding box center [457, 329] width 21 height 21
click at [834, 432] on button "Finish" at bounding box center [821, 438] width 49 height 25
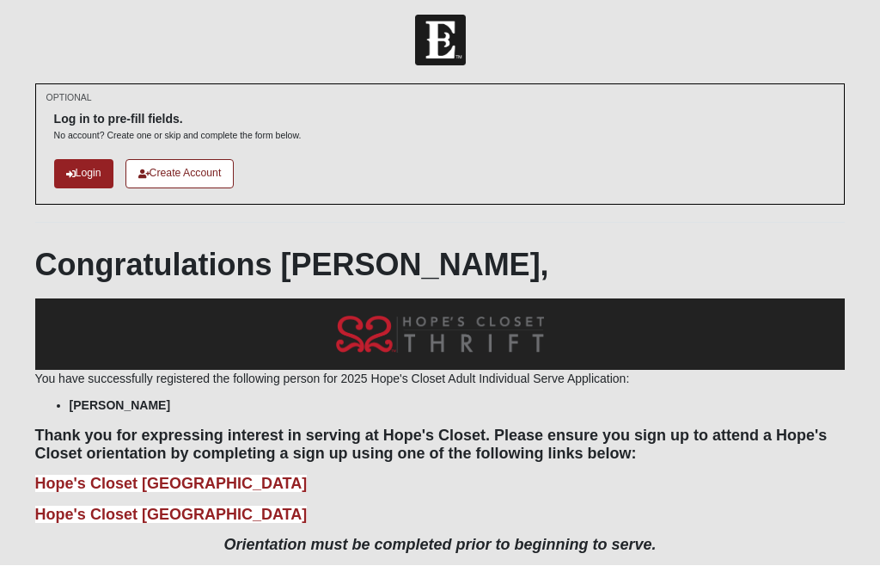
scroll to position [28, 0]
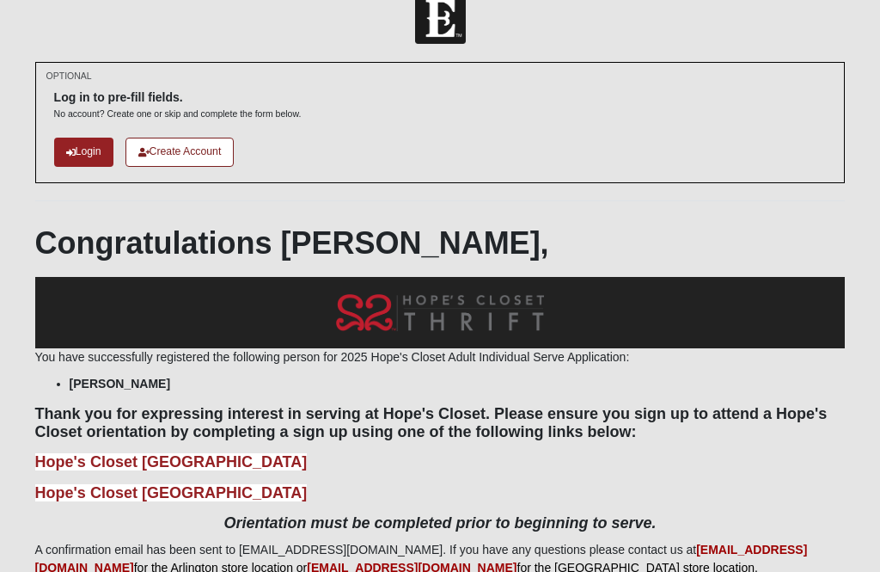
click at [158, 454] on b "Hope's Closet [GEOGRAPHIC_DATA]" at bounding box center [171, 461] width 273 height 17
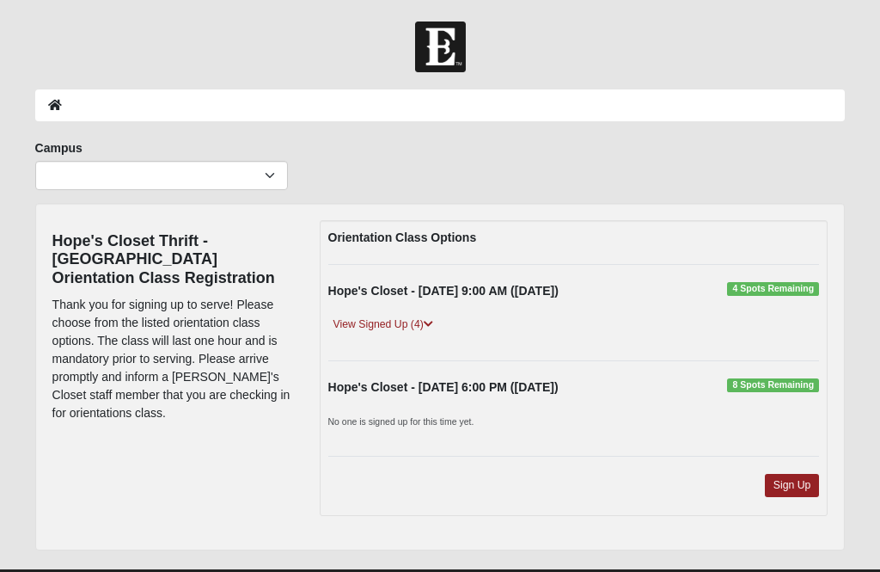
click at [795, 394] on div "Hope's Closet - 9/17/2025 6:00 PM (9/17/2025) 8 Spots Remaining" at bounding box center [574, 391] width 518 height 27
click at [587, 405] on div "Hope's Closet - 9/17/2025 6:00 PM (9/17/2025) 8 Spots Remaining No one is signe…" at bounding box center [574, 408] width 518 height 60
click at [518, 378] on div "Hope's Closet - 9/17/2025 6:00 PM (9/17/2025) 8 Spots Remaining" at bounding box center [574, 391] width 518 height 27
click at [560, 422] on p "No one is signed up for this time yet." at bounding box center [574, 421] width 492 height 18
click at [810, 378] on span "8 Spots Remaining" at bounding box center [773, 385] width 92 height 14
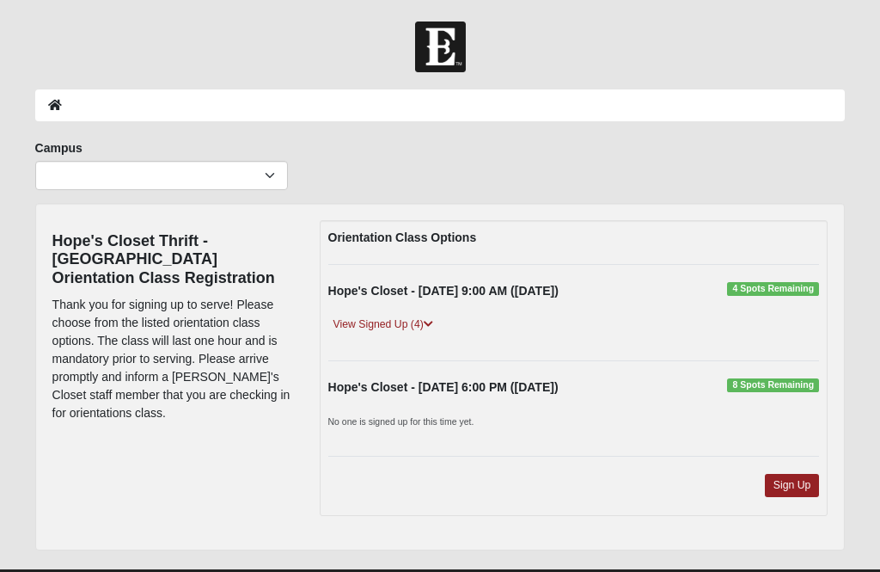
click at [812, 486] on link "Sign Up" at bounding box center [792, 485] width 55 height 23
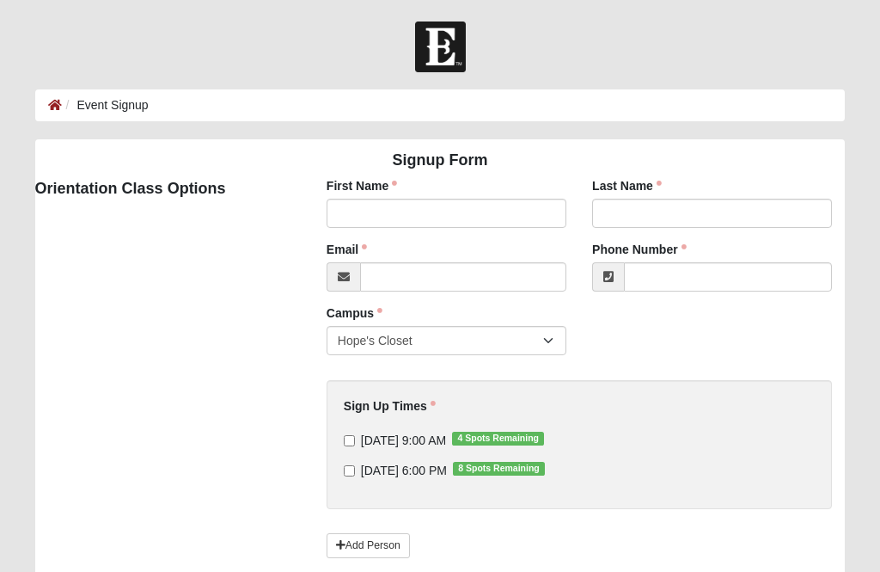
click at [355, 473] on input "9/17/2025 6:00 PM 8 Spots Remaining" at bounding box center [349, 470] width 11 height 11
click at [352, 467] on input "9/17/2025 6:00 PM 8 Spots Remaining" at bounding box center [349, 470] width 11 height 11
checkbox input "false"
click at [359, 436] on label "9/6/2025 9:00 AM 4 Spots Remaining" at bounding box center [444, 440] width 200 height 17
click at [355, 436] on input "9/6/2025 9:00 AM 4 Spots Remaining" at bounding box center [349, 440] width 11 height 11
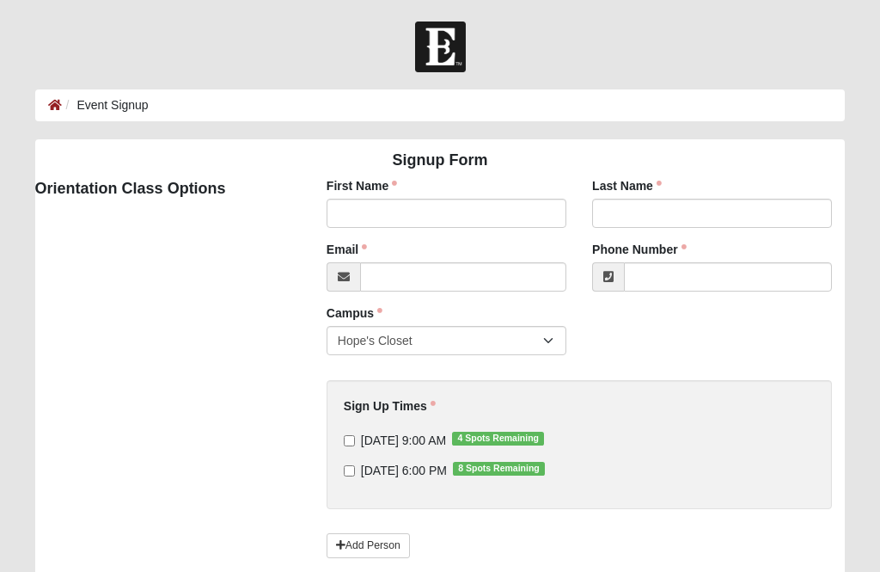
checkbox input "true"
click at [385, 204] on input "First Name" at bounding box center [447, 213] width 240 height 29
type input "[PERSON_NAME]"
click at [629, 212] on input "Last Name" at bounding box center [712, 213] width 240 height 29
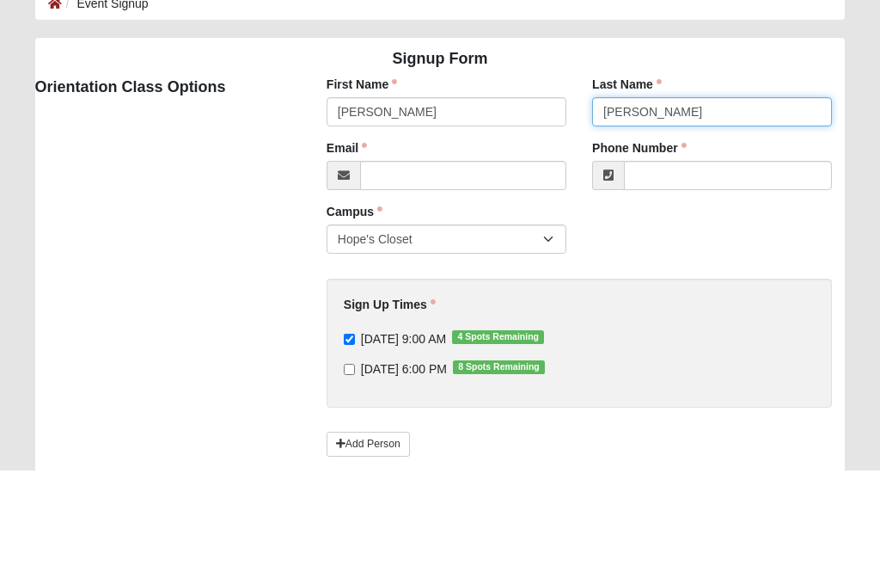
type input "[PERSON_NAME]"
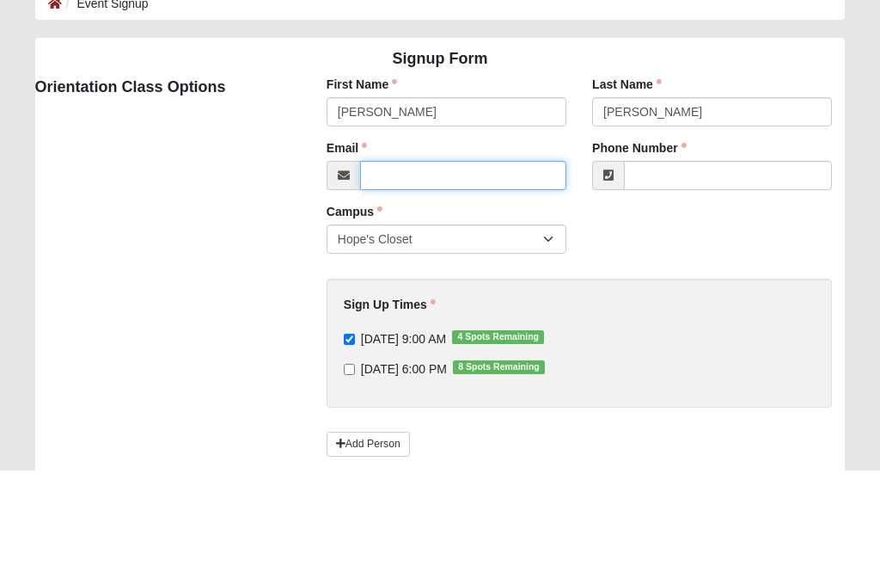
click at [413, 262] on input "Email" at bounding box center [463, 276] width 206 height 29
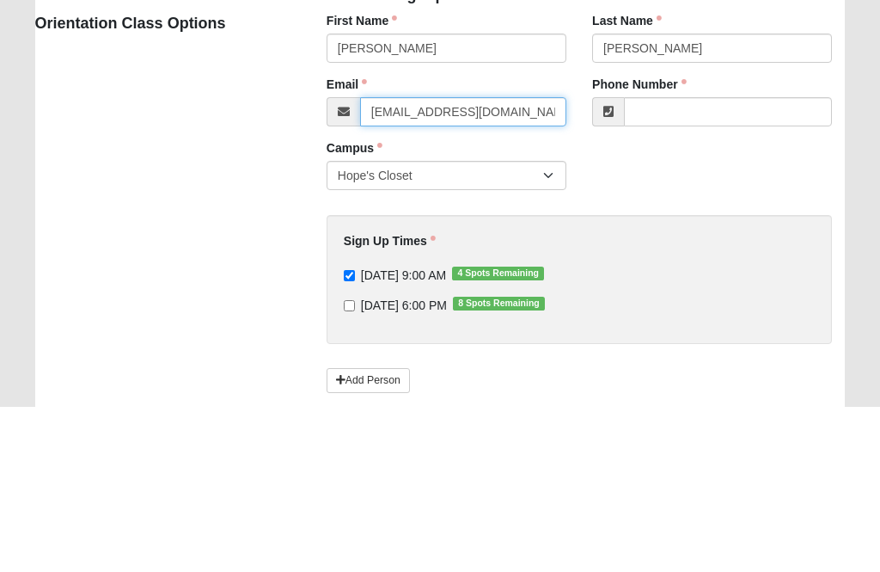
type input "[EMAIL_ADDRESS][DOMAIN_NAME]"
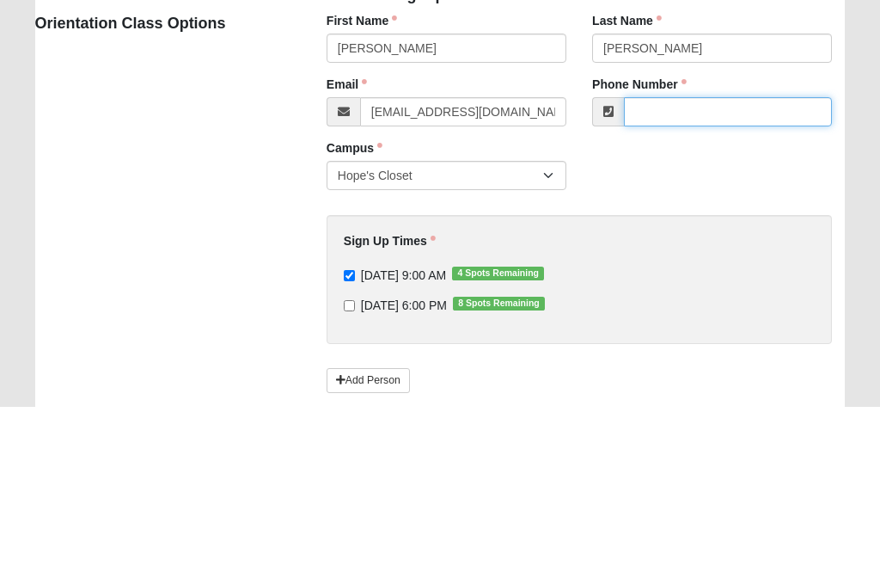
click at [675, 262] on input "Phone Number" at bounding box center [728, 276] width 208 height 29
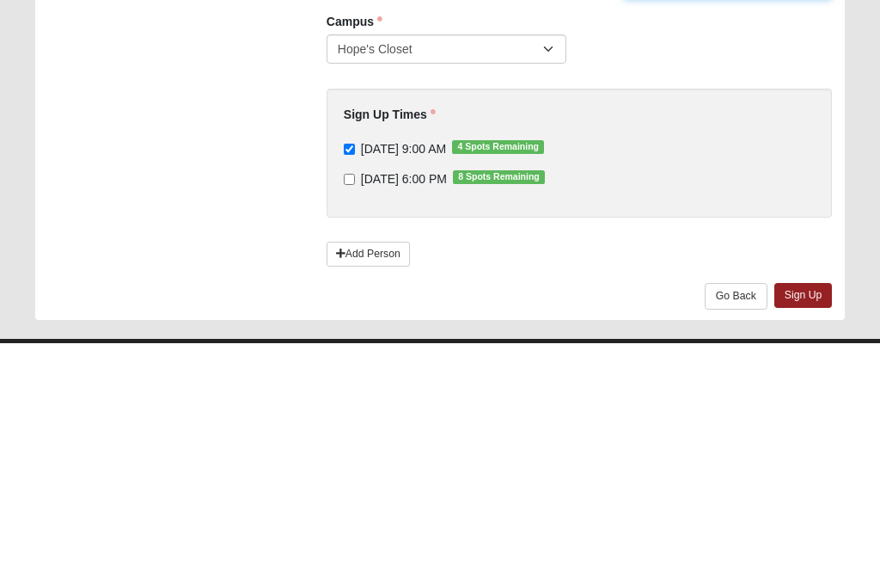
scroll to position [87, 0]
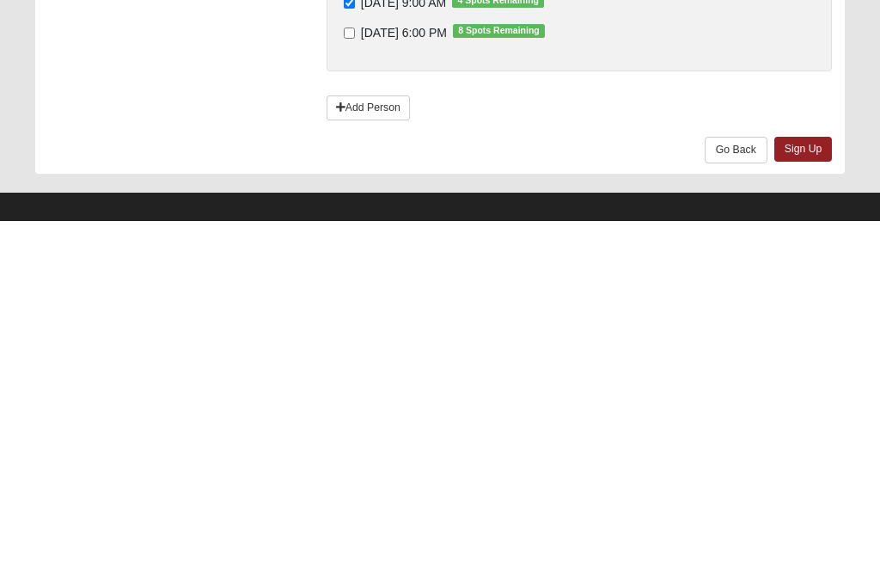
click at [804, 487] on link "Sign Up" at bounding box center [804, 499] width 58 height 25
type input "[PHONE_NUMBER]"
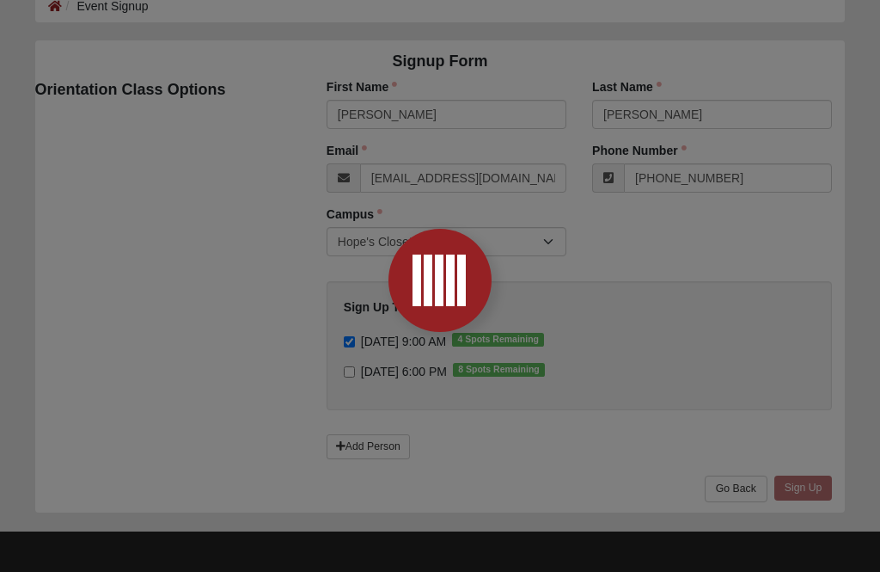
scroll to position [0, 0]
